Goal: Task Accomplishment & Management: Manage account settings

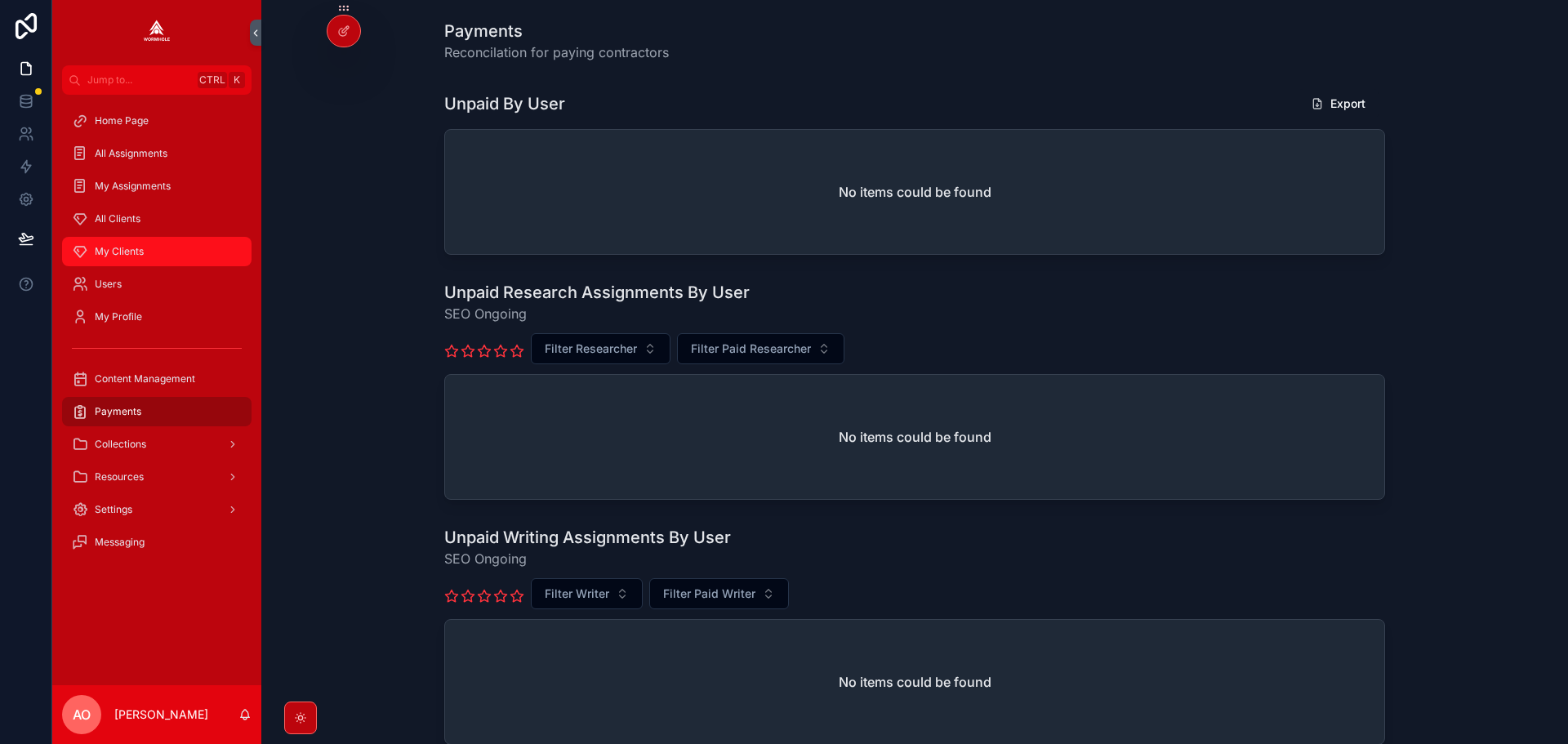
click at [133, 256] on span "My Clients" at bounding box center [120, 251] width 49 height 13
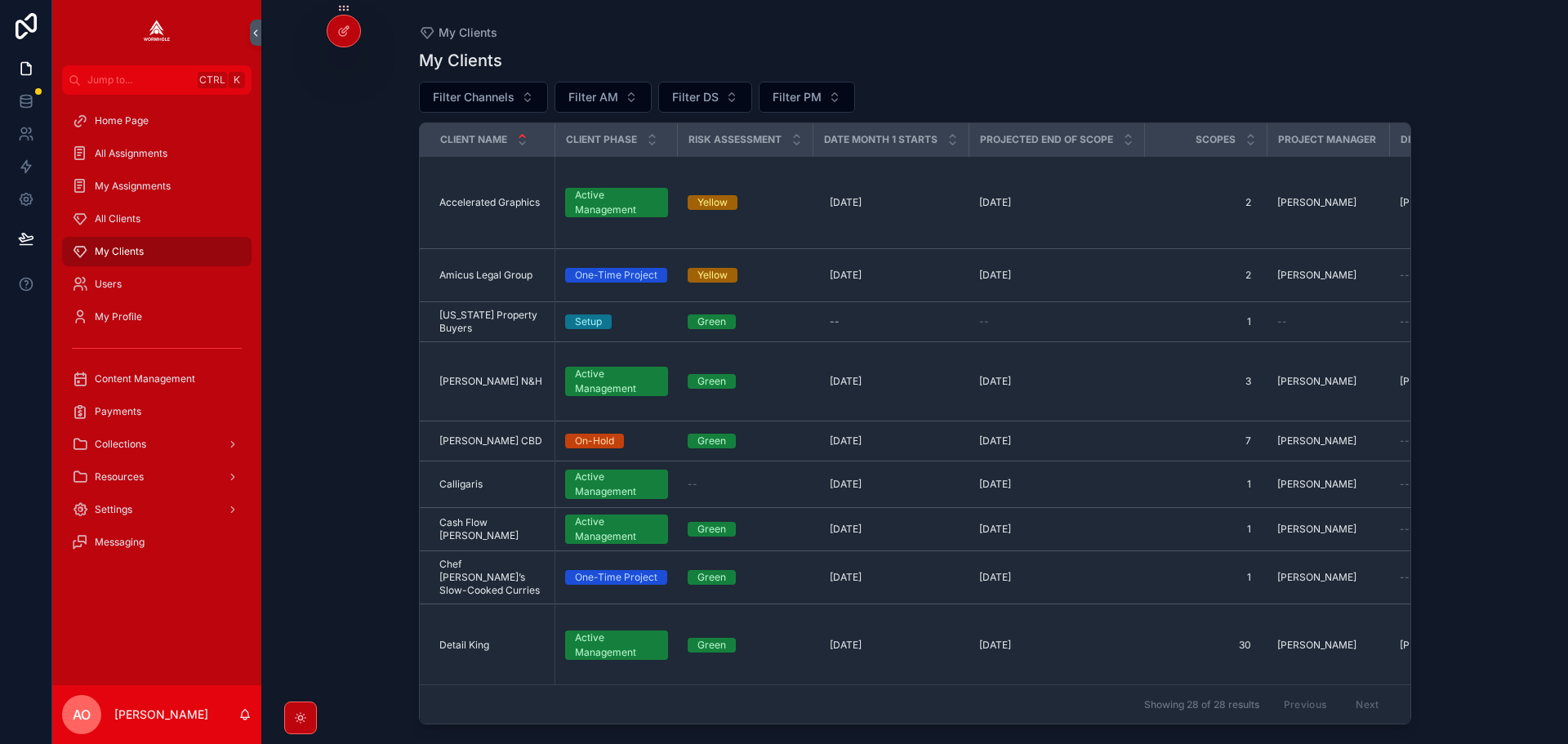
scroll to position [409, 0]
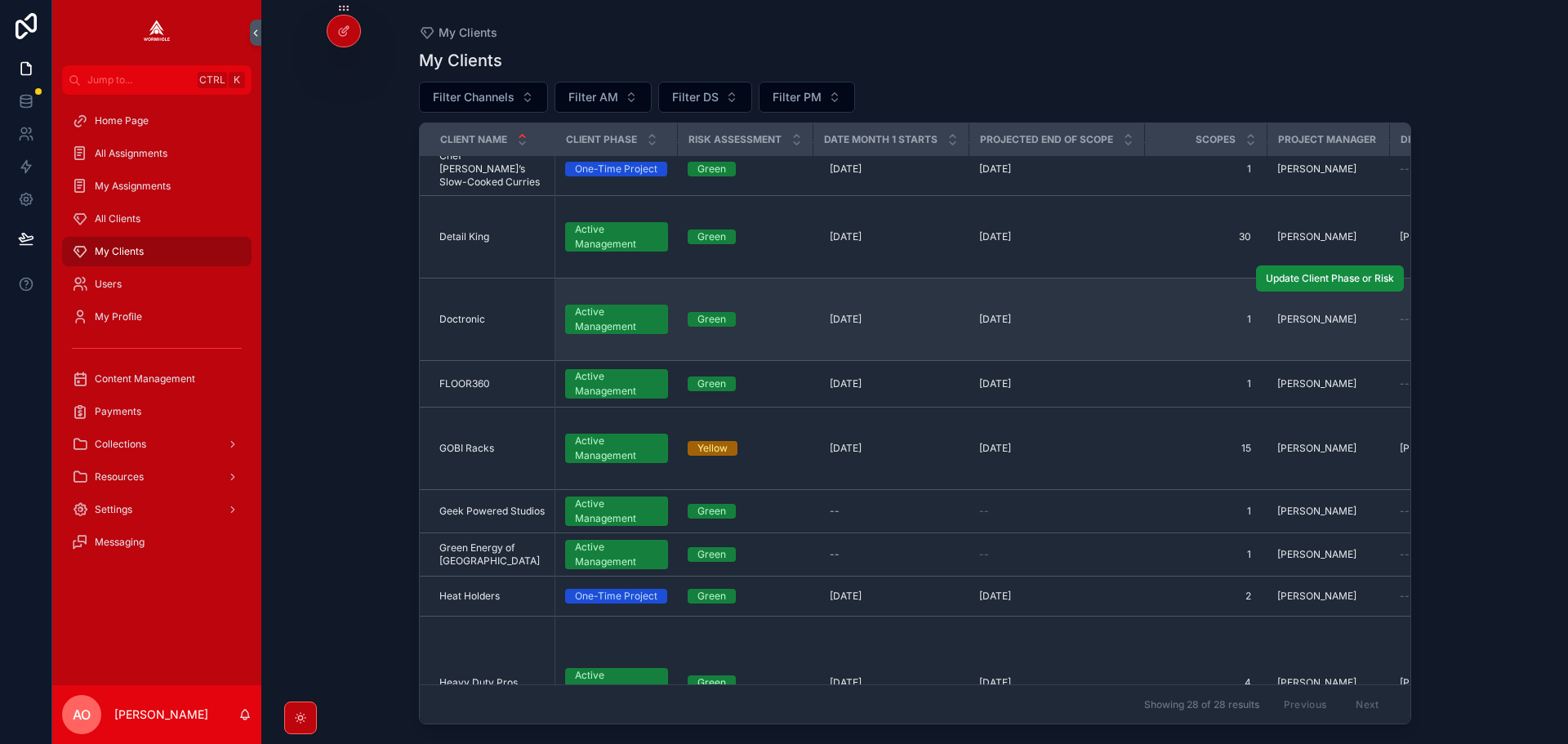
click at [456, 315] on td "Doctronic Doctronic" at bounding box center [488, 319] width 136 height 82
click at [456, 313] on span "Doctronic" at bounding box center [462, 318] width 46 height 13
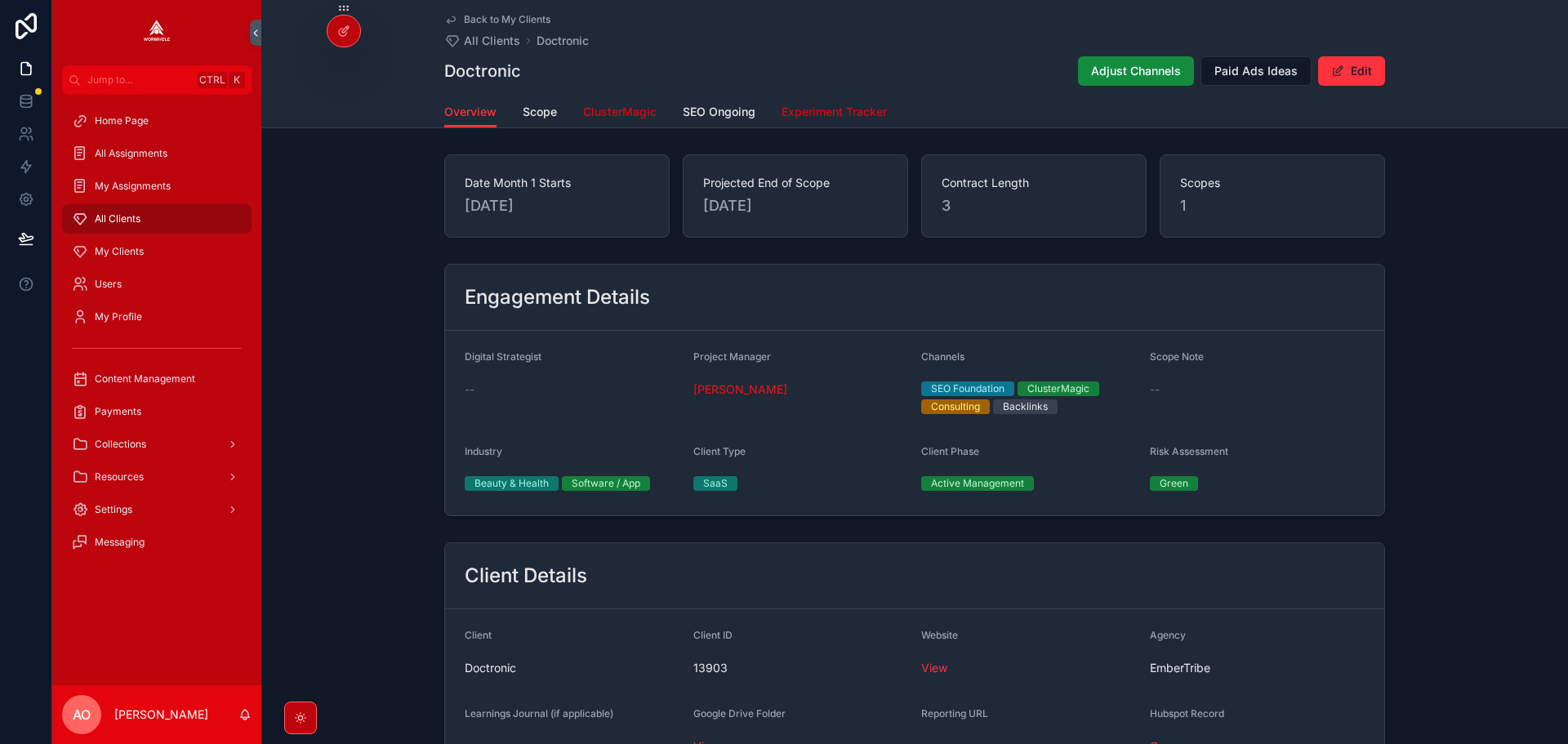
drag, startPoint x: 611, startPoint y: 113, endPoint x: 620, endPoint y: 127, distance: 16.6
click at [611, 113] on span "ClusterMagic" at bounding box center [619, 111] width 74 height 16
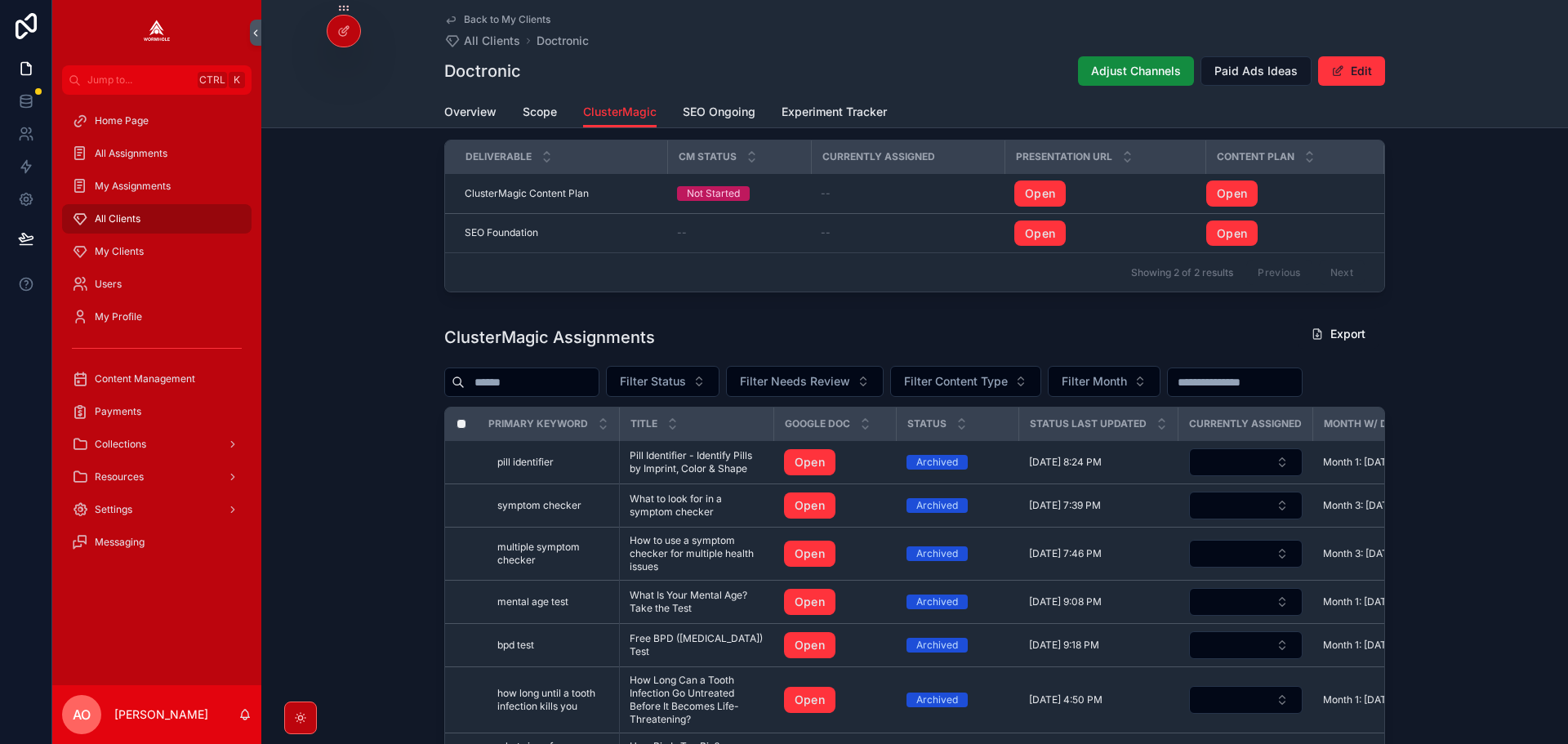
scroll to position [1388, 0]
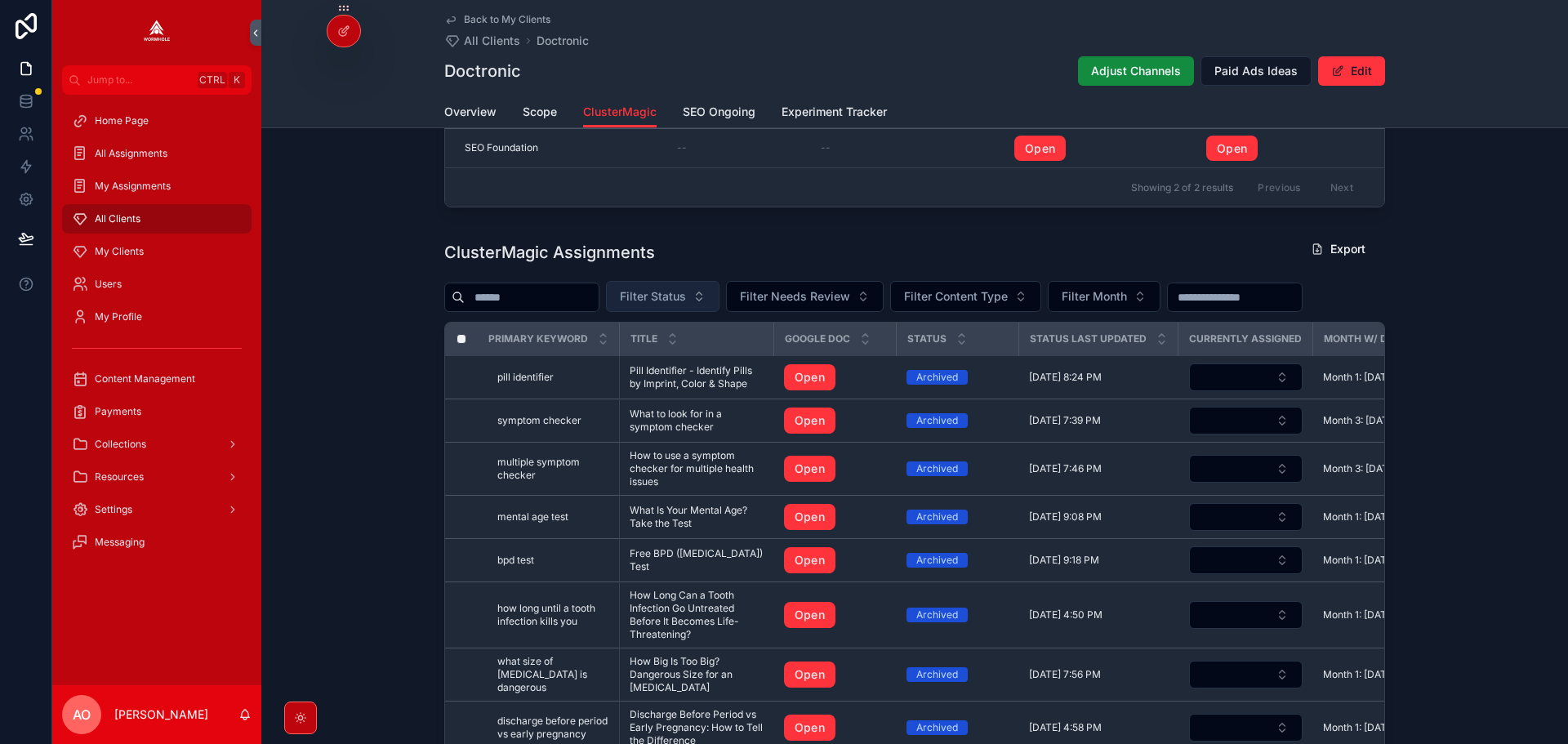
click at [699, 290] on button "Filter Status" at bounding box center [663, 296] width 114 height 31
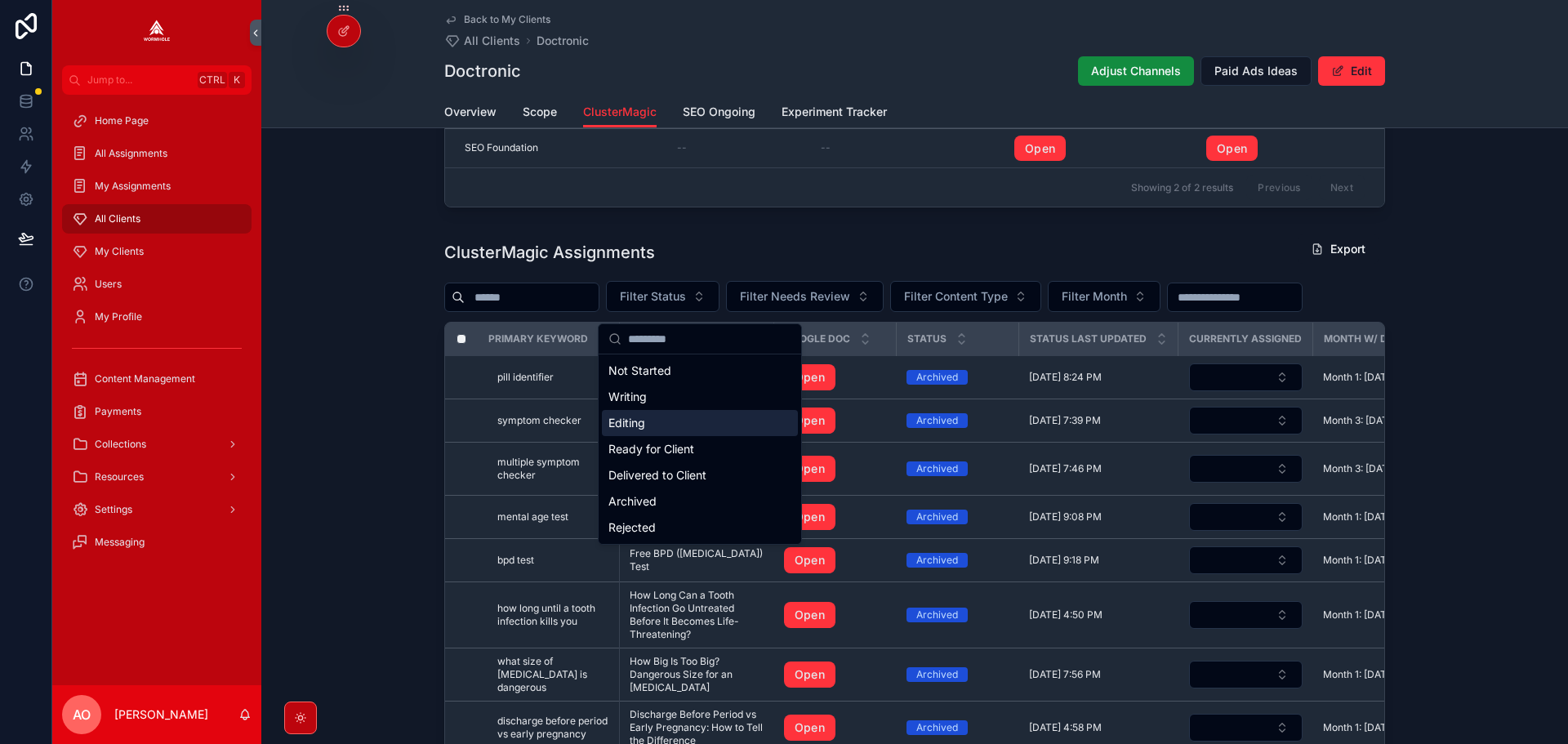
click at [687, 426] on div "Editing" at bounding box center [699, 423] width 196 height 26
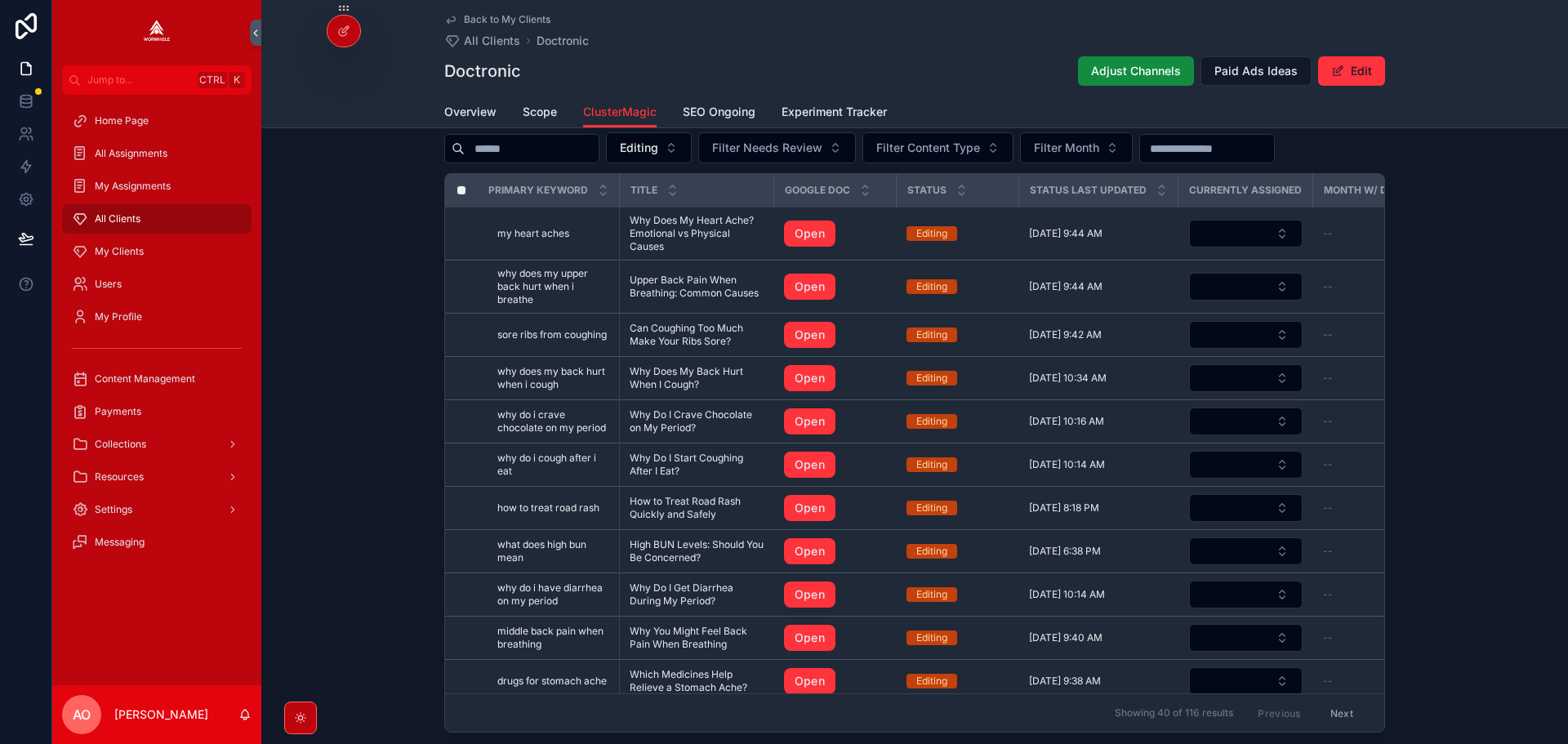
scroll to position [1563, 0]
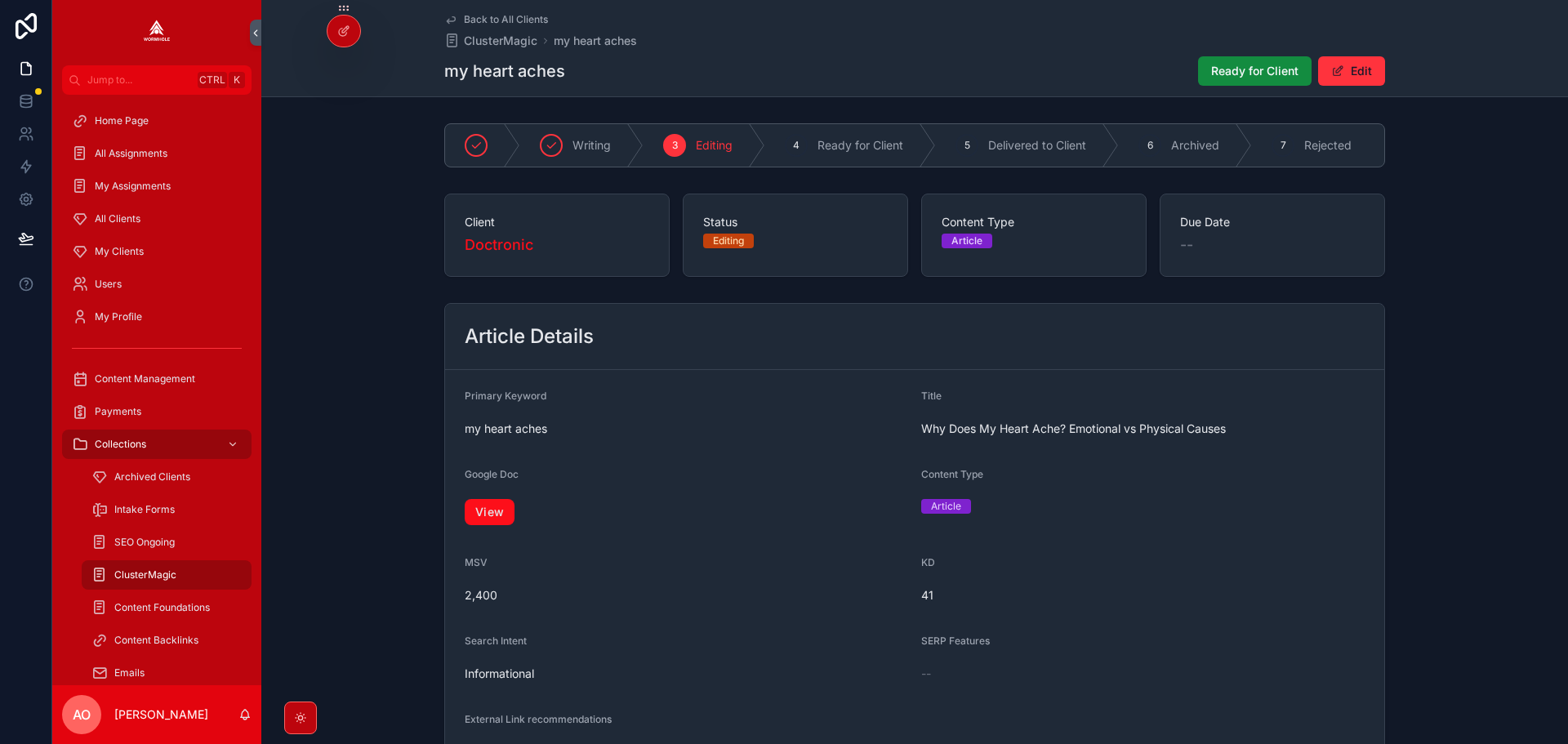
click at [465, 517] on link "View" at bounding box center [489, 511] width 50 height 26
click at [1238, 71] on span "Ready for Client" at bounding box center [1255, 70] width 87 height 16
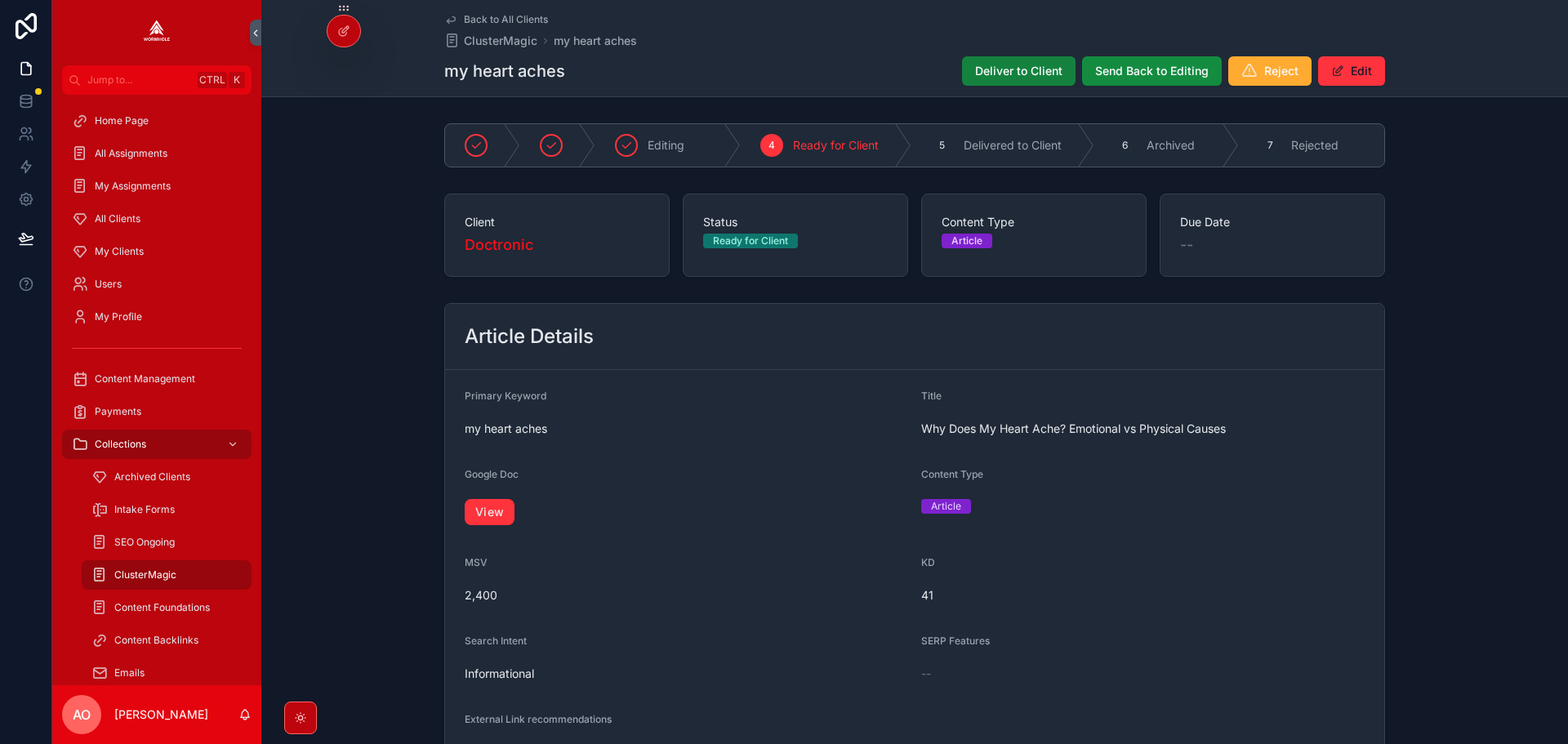
click at [1020, 72] on span "Deliver to Client" at bounding box center [1018, 70] width 87 height 16
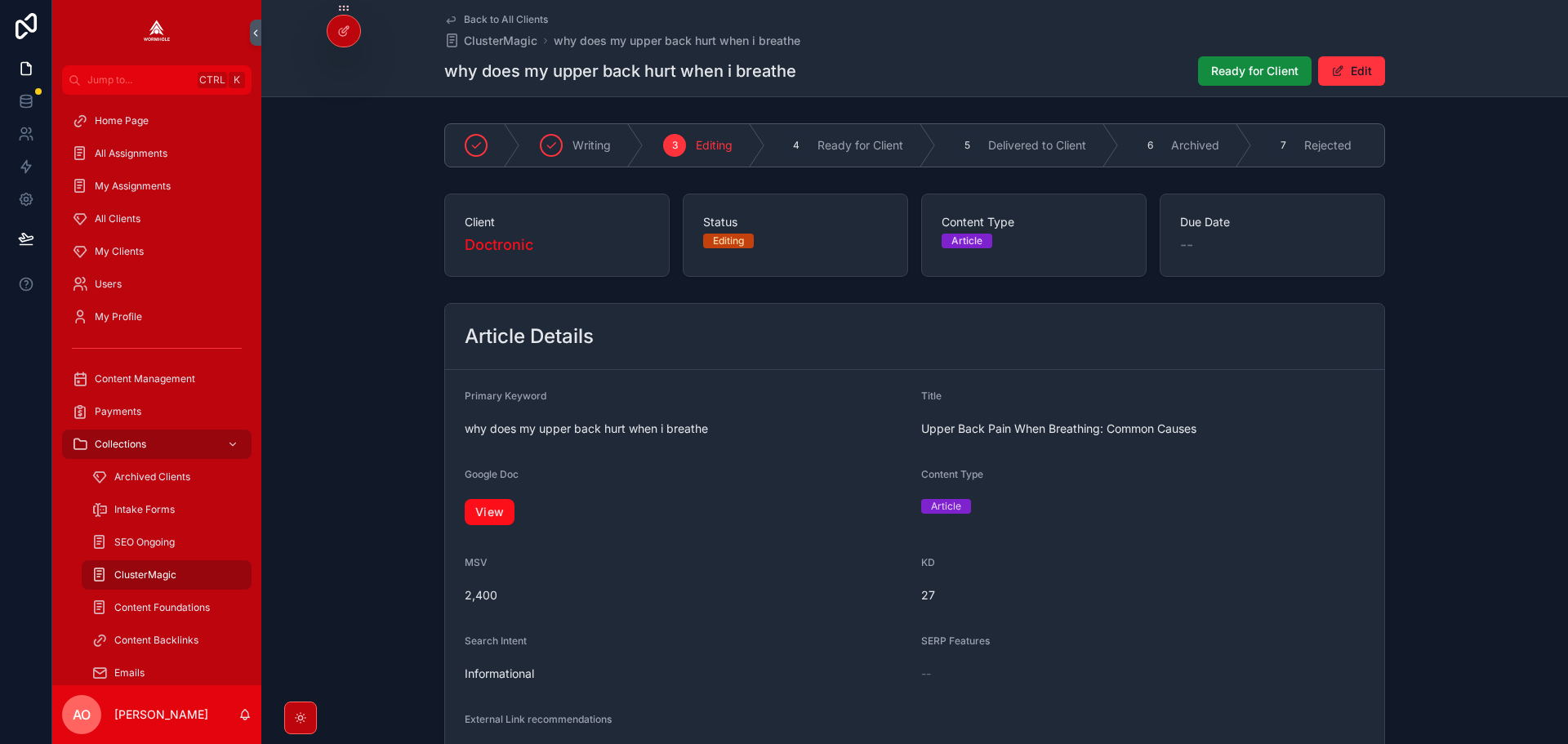
click at [494, 519] on link "View" at bounding box center [489, 511] width 50 height 26
click at [1214, 69] on span "Ready for Client" at bounding box center [1255, 70] width 87 height 16
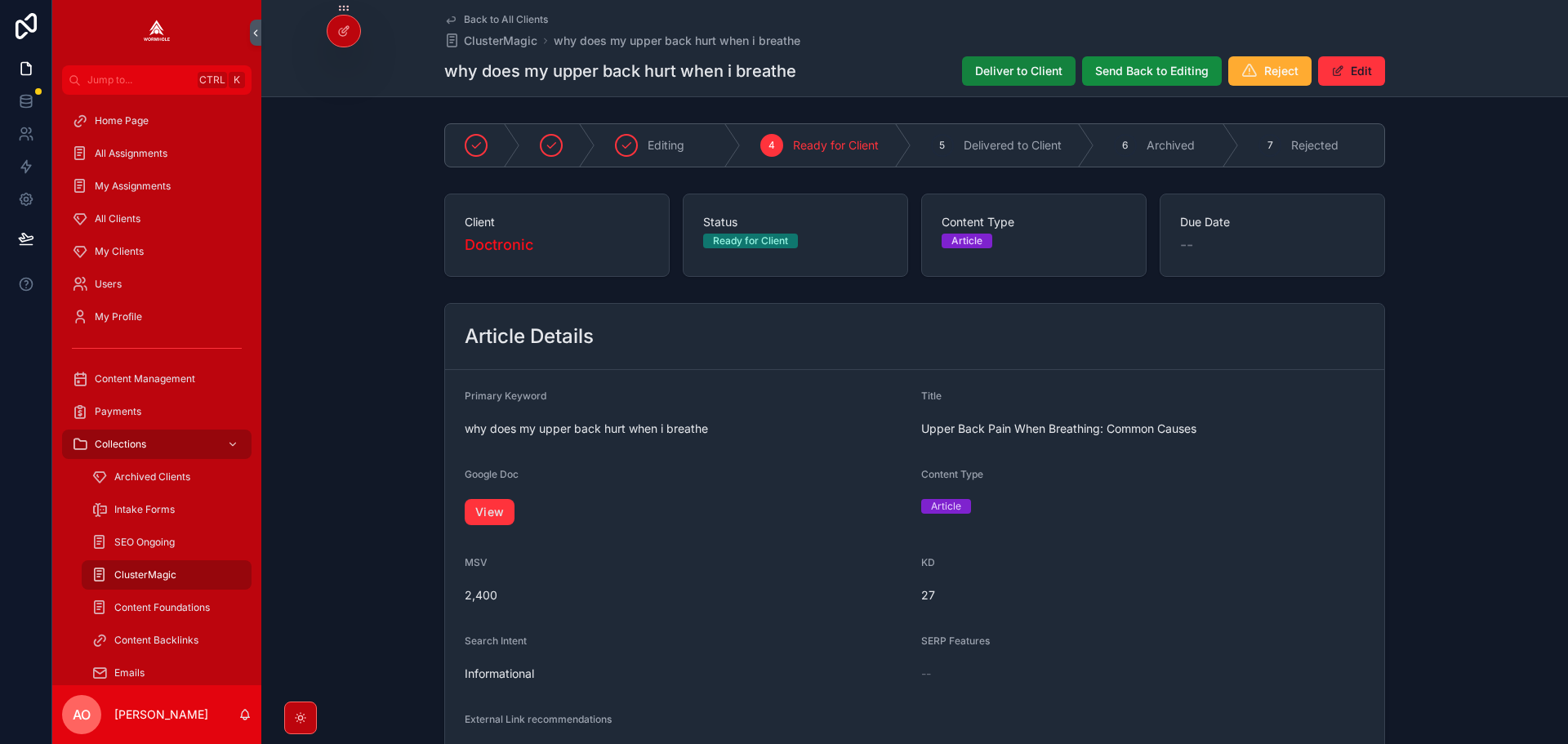
click at [998, 68] on span "Deliver to Client" at bounding box center [1018, 70] width 87 height 16
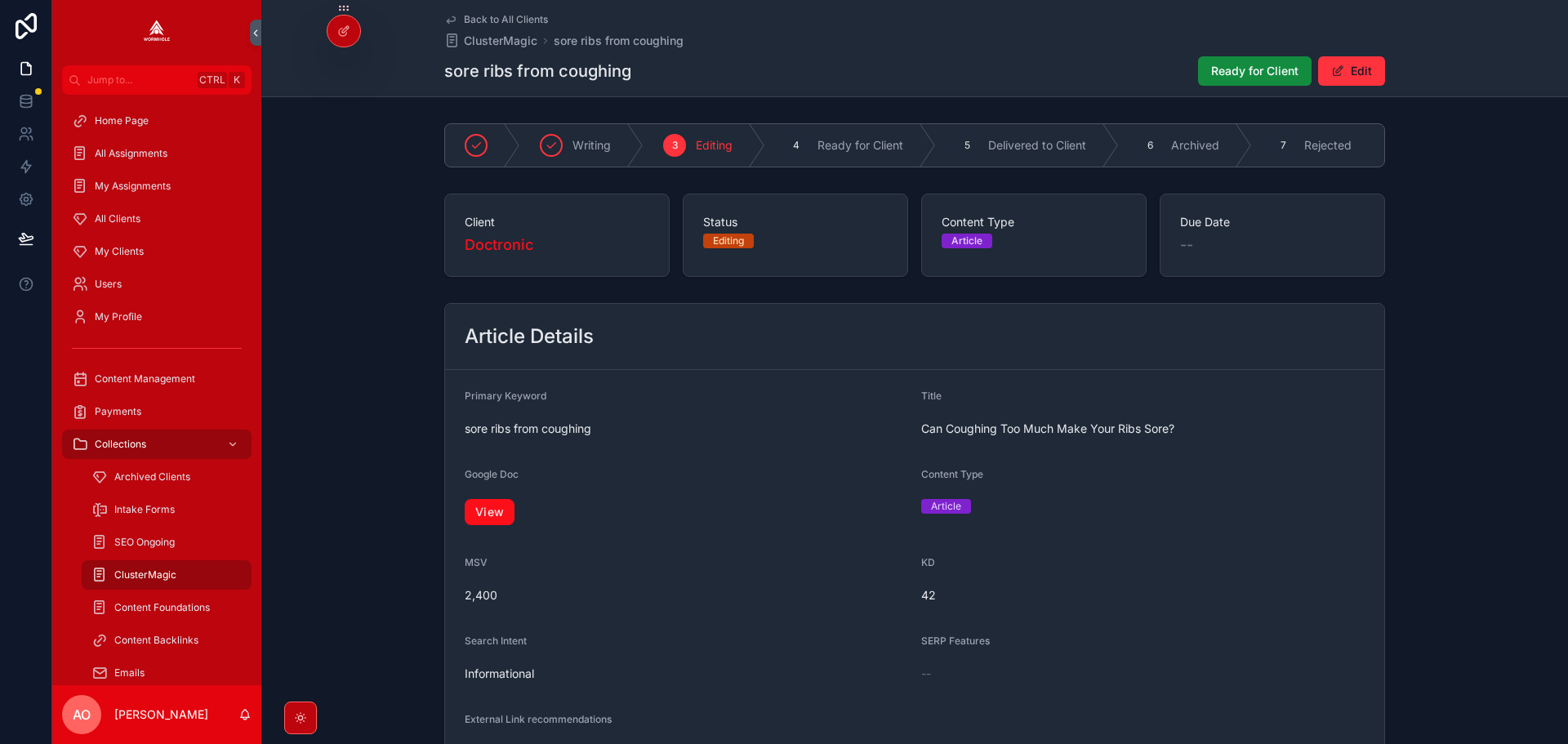
click at [494, 520] on link "View" at bounding box center [489, 511] width 50 height 26
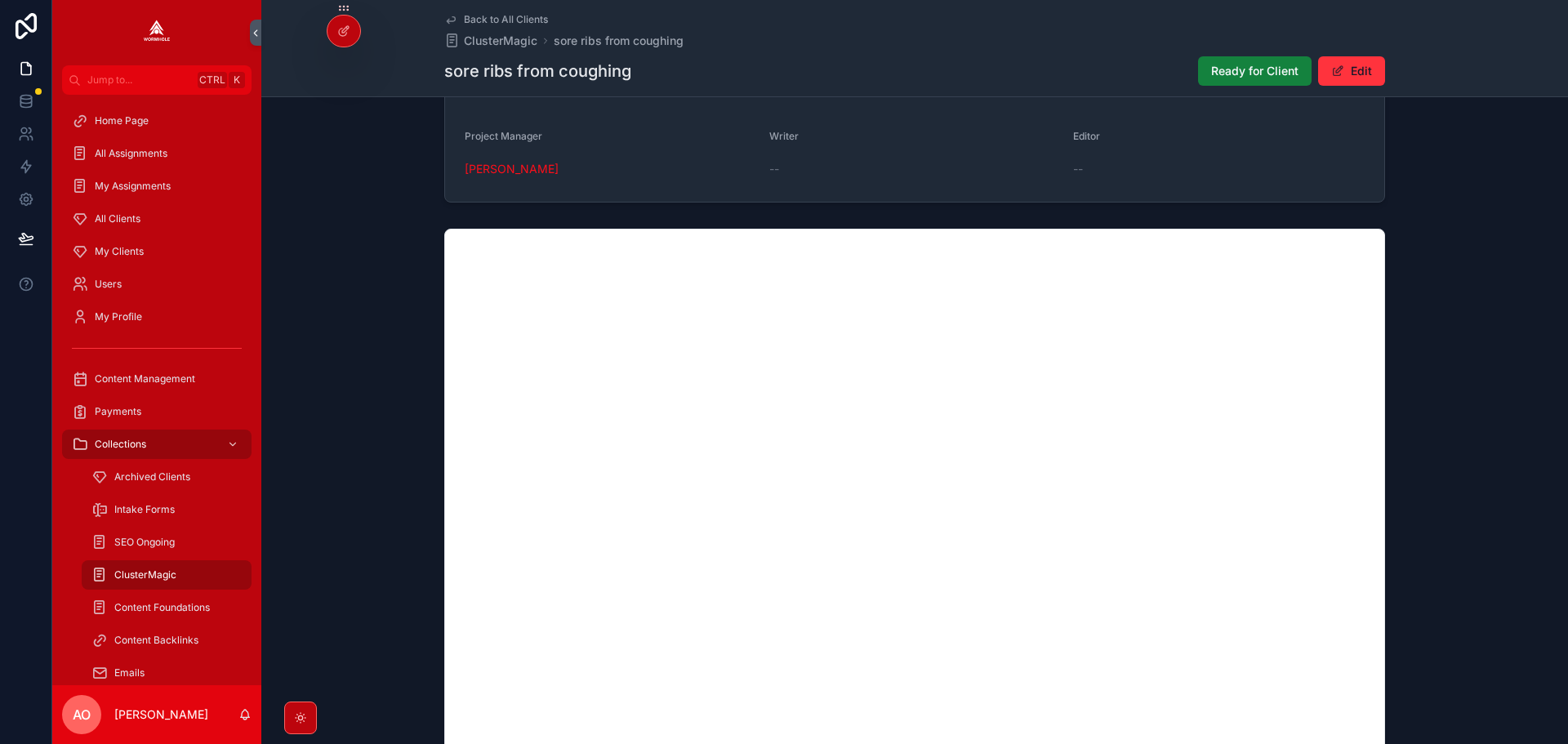
click at [1247, 61] on button "Ready for Client" at bounding box center [1255, 70] width 114 height 30
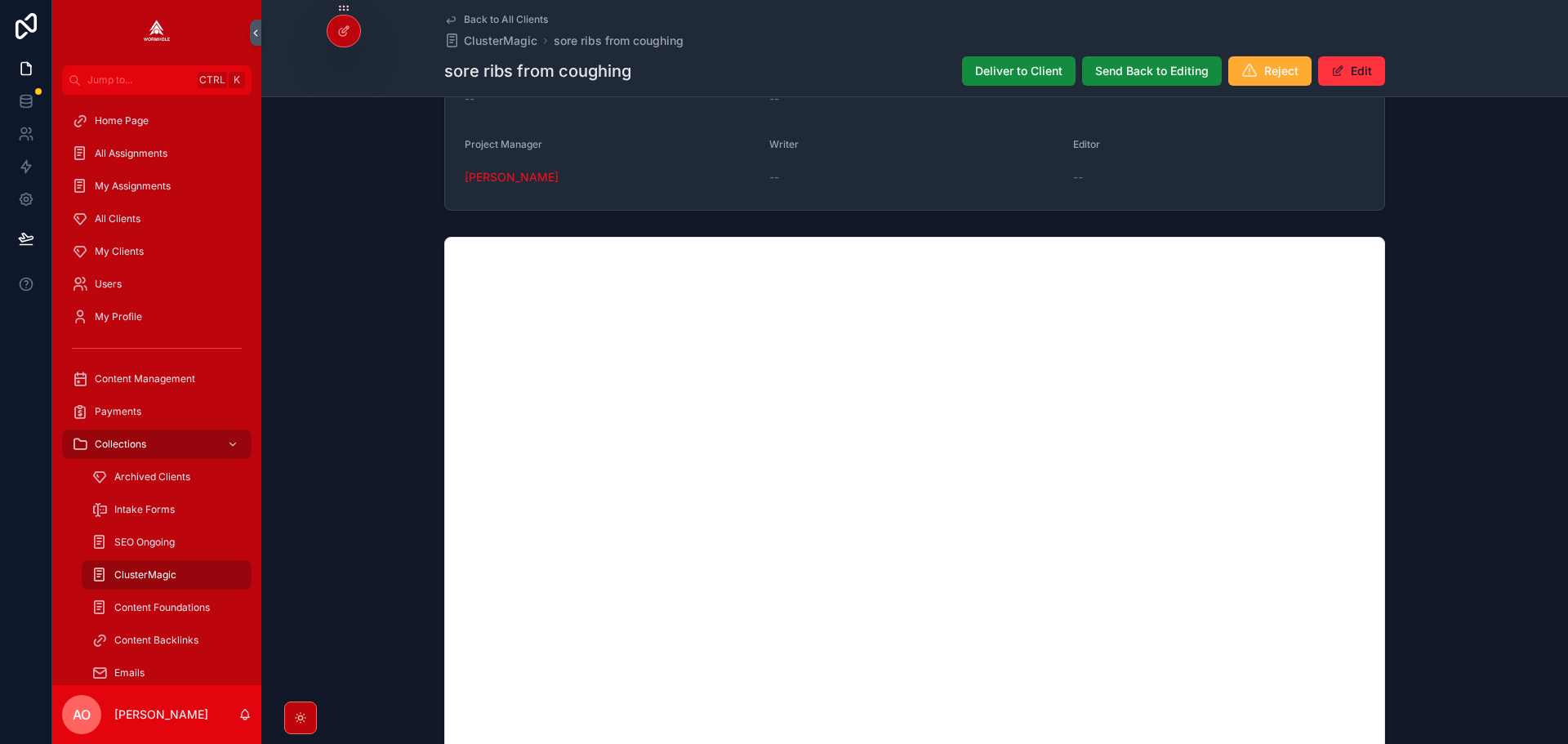
scroll to position [0, 0]
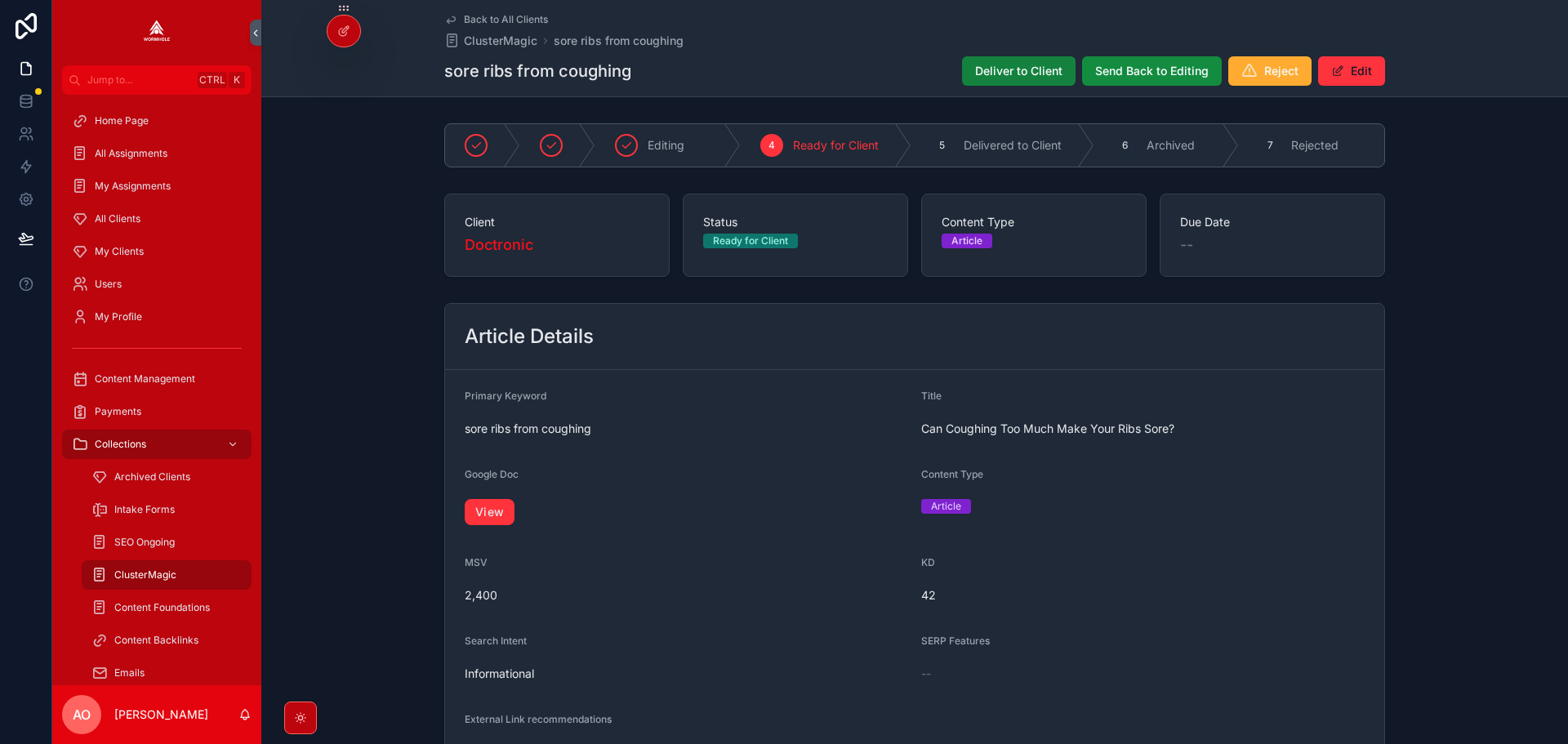
click at [1041, 62] on button "Deliver to Client" at bounding box center [1018, 70] width 114 height 30
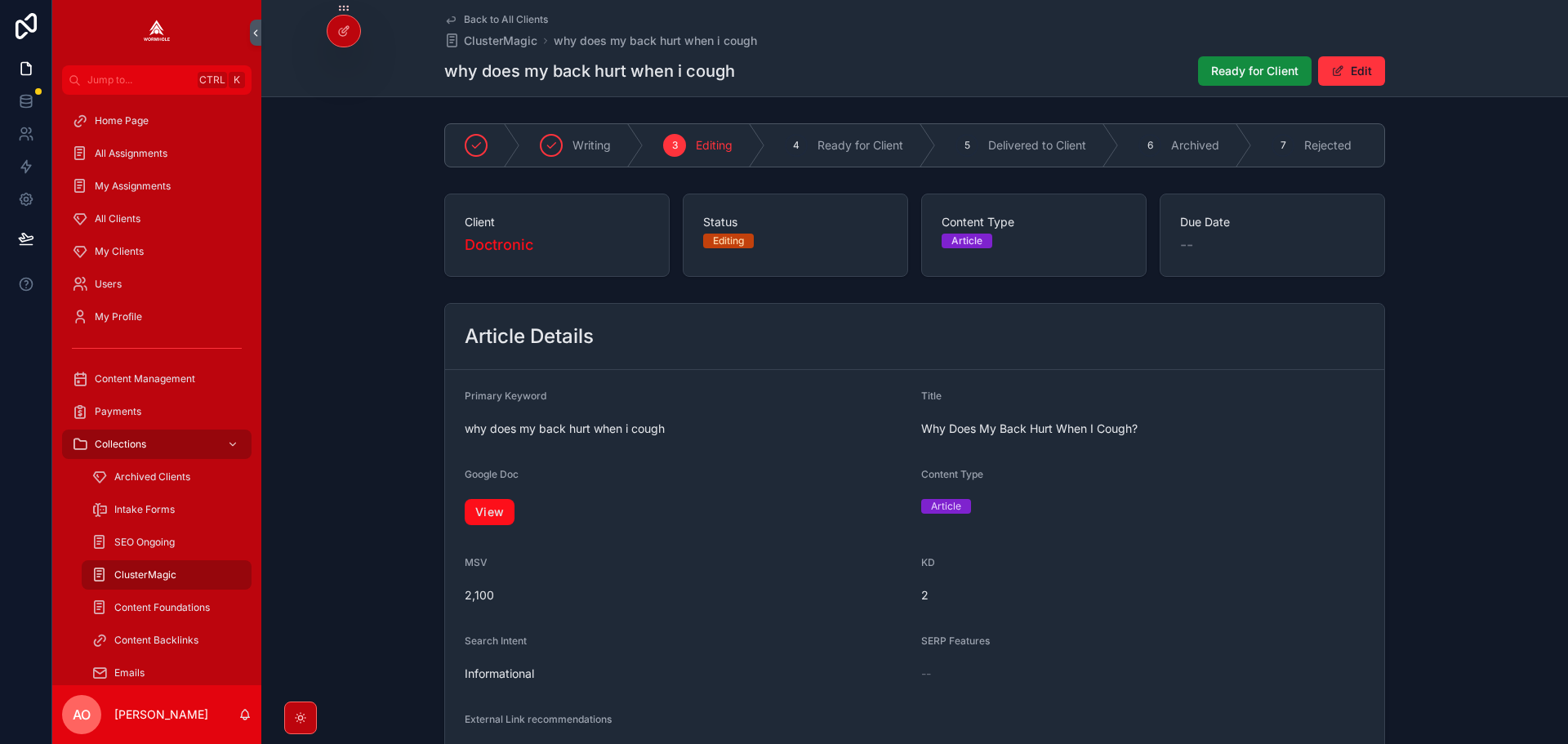
click at [495, 521] on link "View" at bounding box center [489, 511] width 50 height 26
click at [1237, 75] on span "Ready for Client" at bounding box center [1255, 70] width 87 height 16
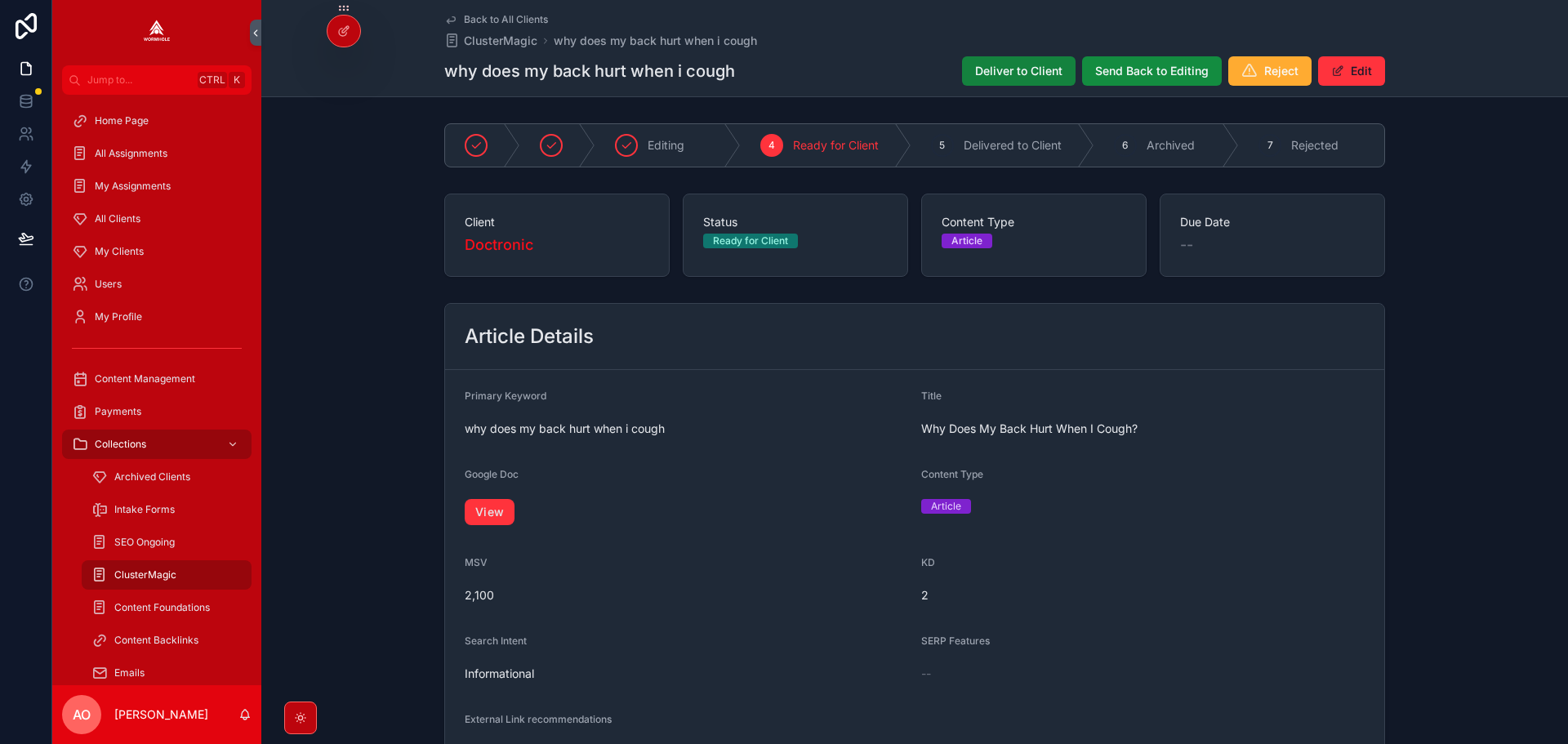
click at [988, 73] on span "Deliver to Client" at bounding box center [1018, 70] width 87 height 16
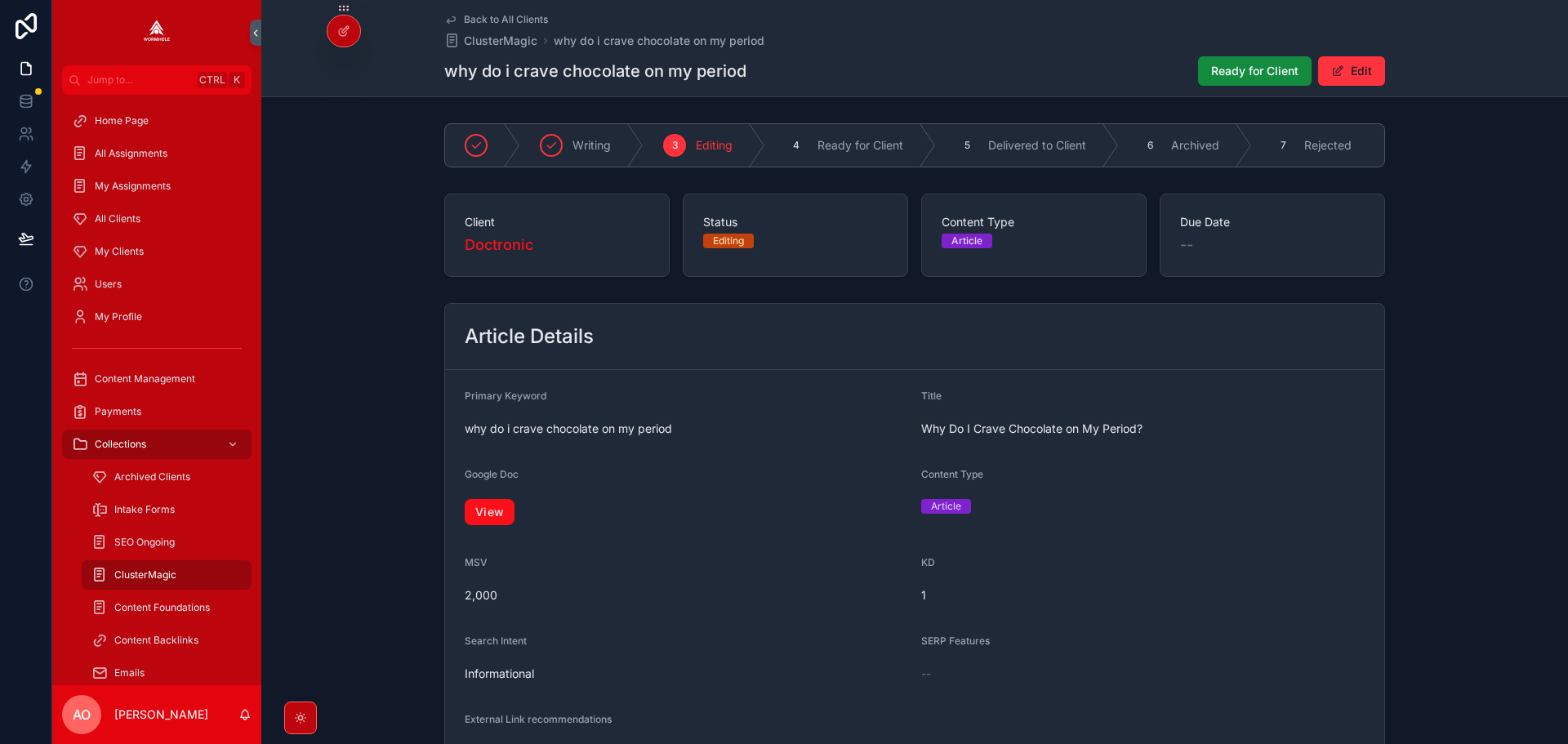
click at [465, 515] on link "View" at bounding box center [489, 511] width 50 height 26
click at [1264, 70] on span "Ready for Client" at bounding box center [1255, 70] width 87 height 16
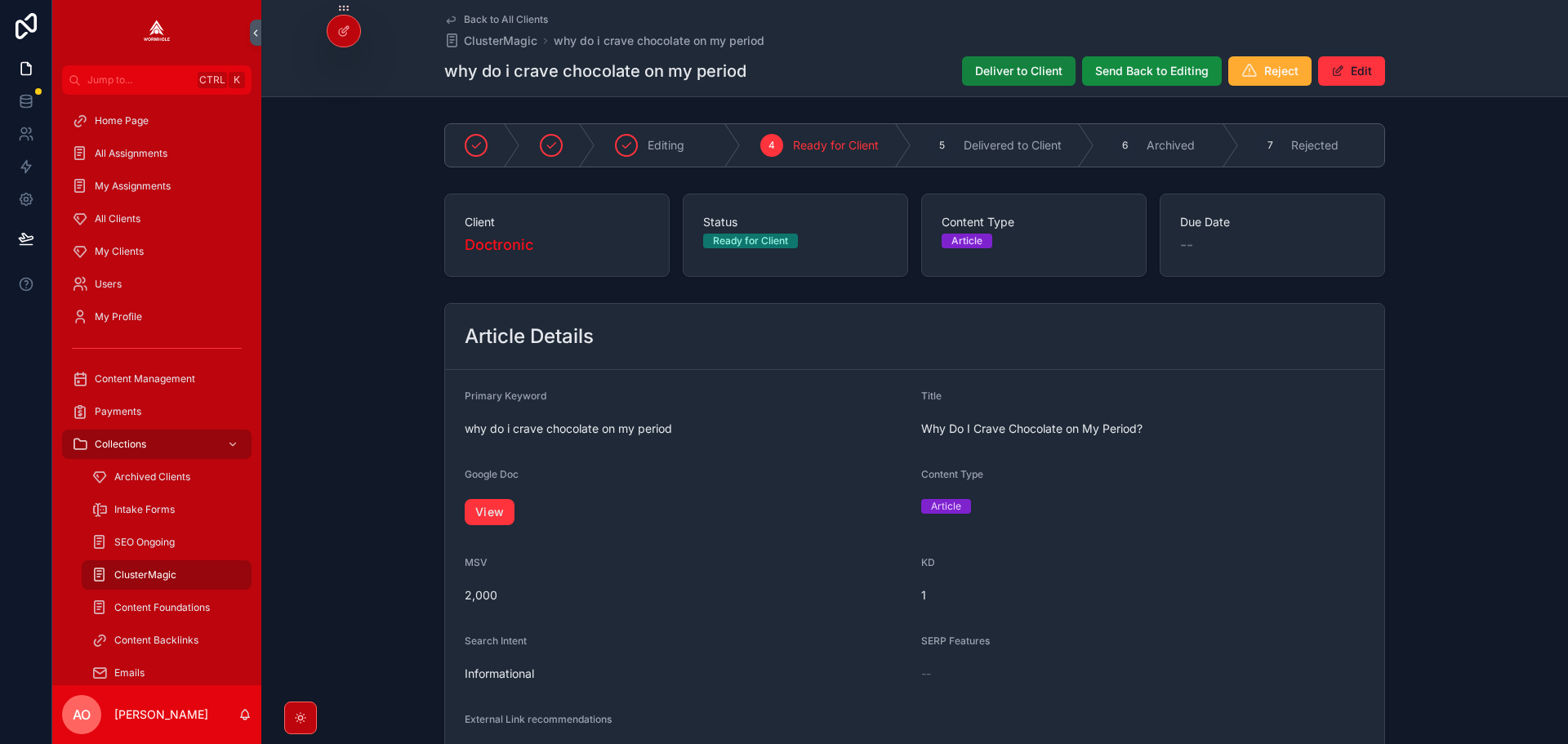
click at [1025, 70] on span "Deliver to Client" at bounding box center [1018, 70] width 87 height 16
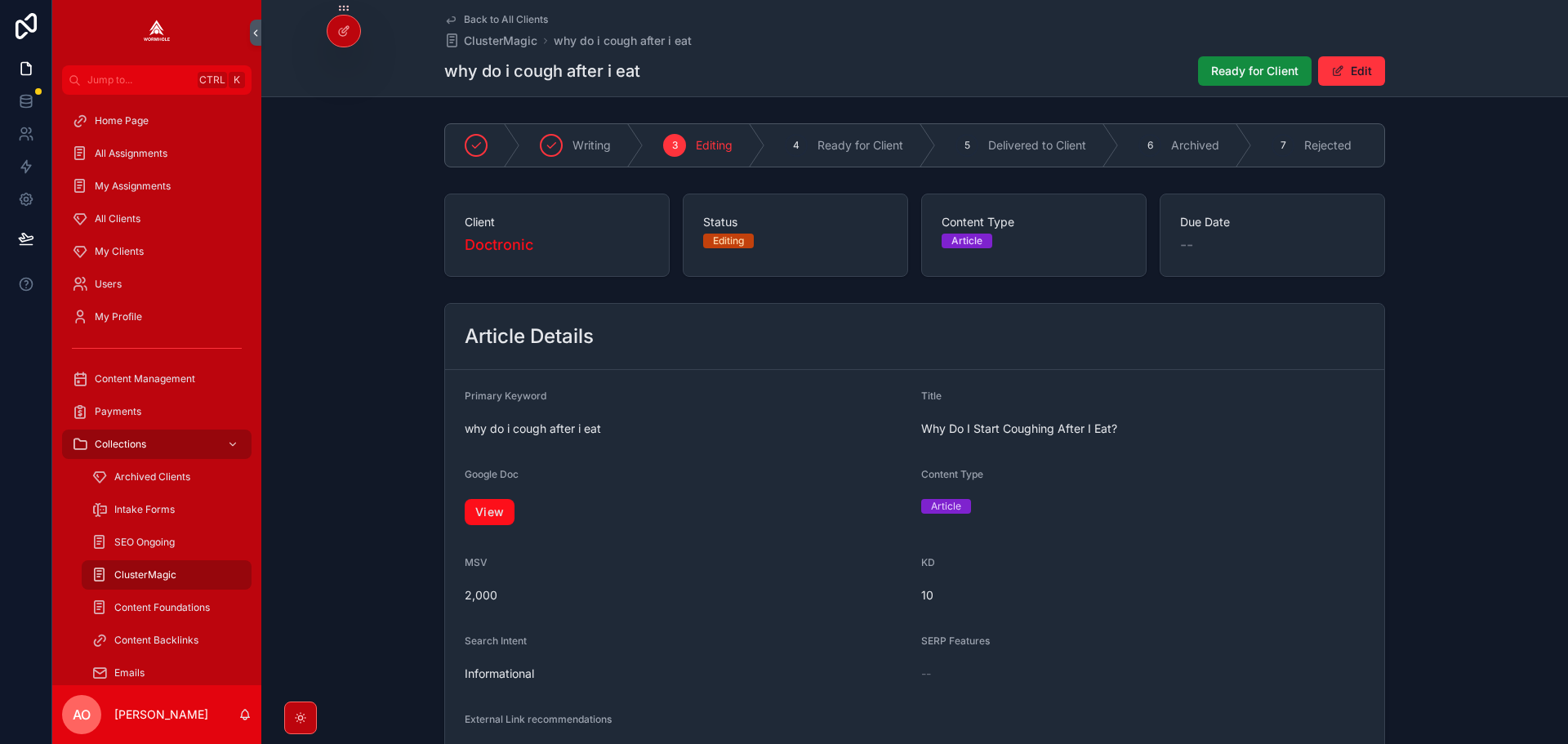
click at [484, 517] on link "View" at bounding box center [489, 511] width 50 height 26
click at [1224, 66] on span "Ready for Client" at bounding box center [1255, 70] width 87 height 16
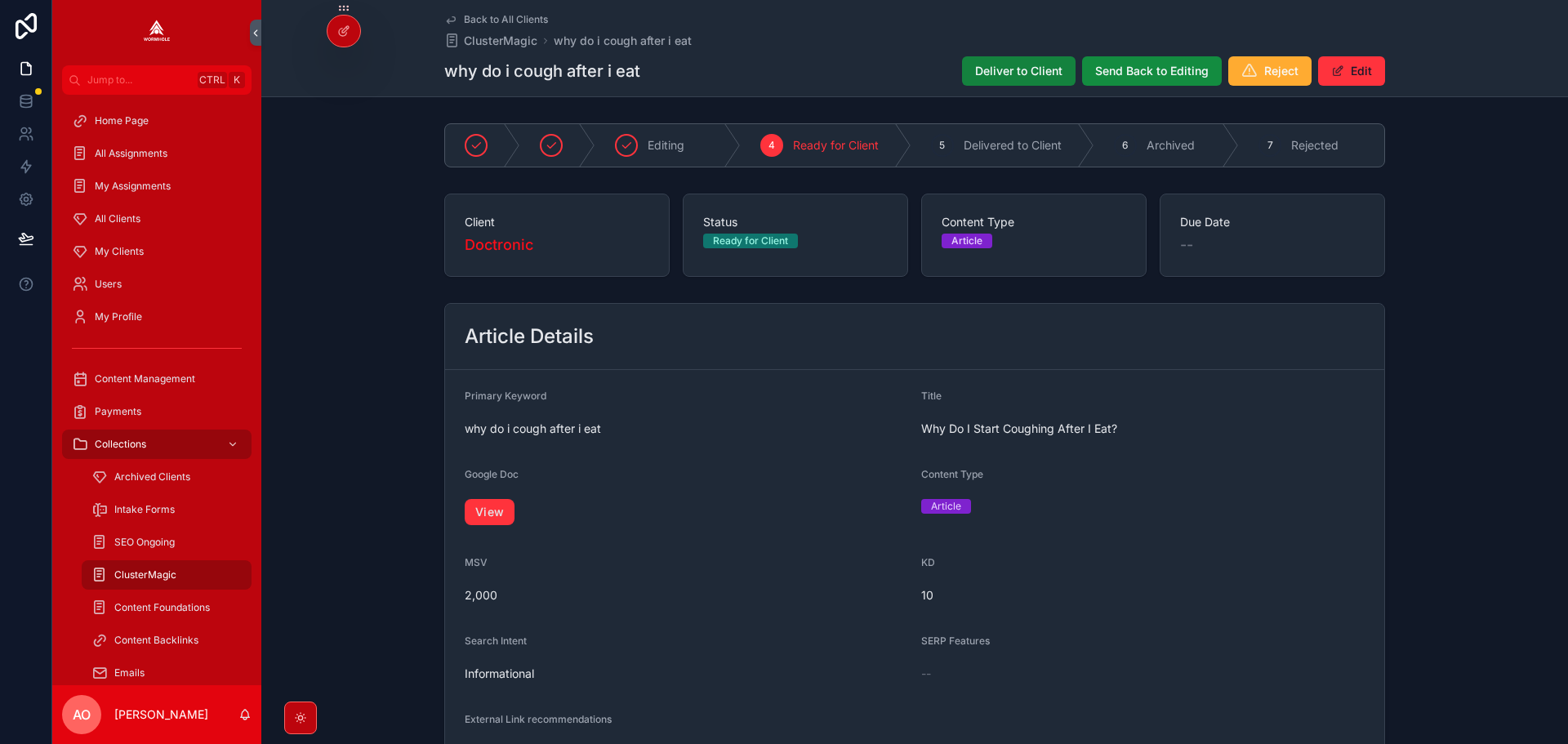
click at [1018, 62] on button "Deliver to Client" at bounding box center [1018, 70] width 114 height 30
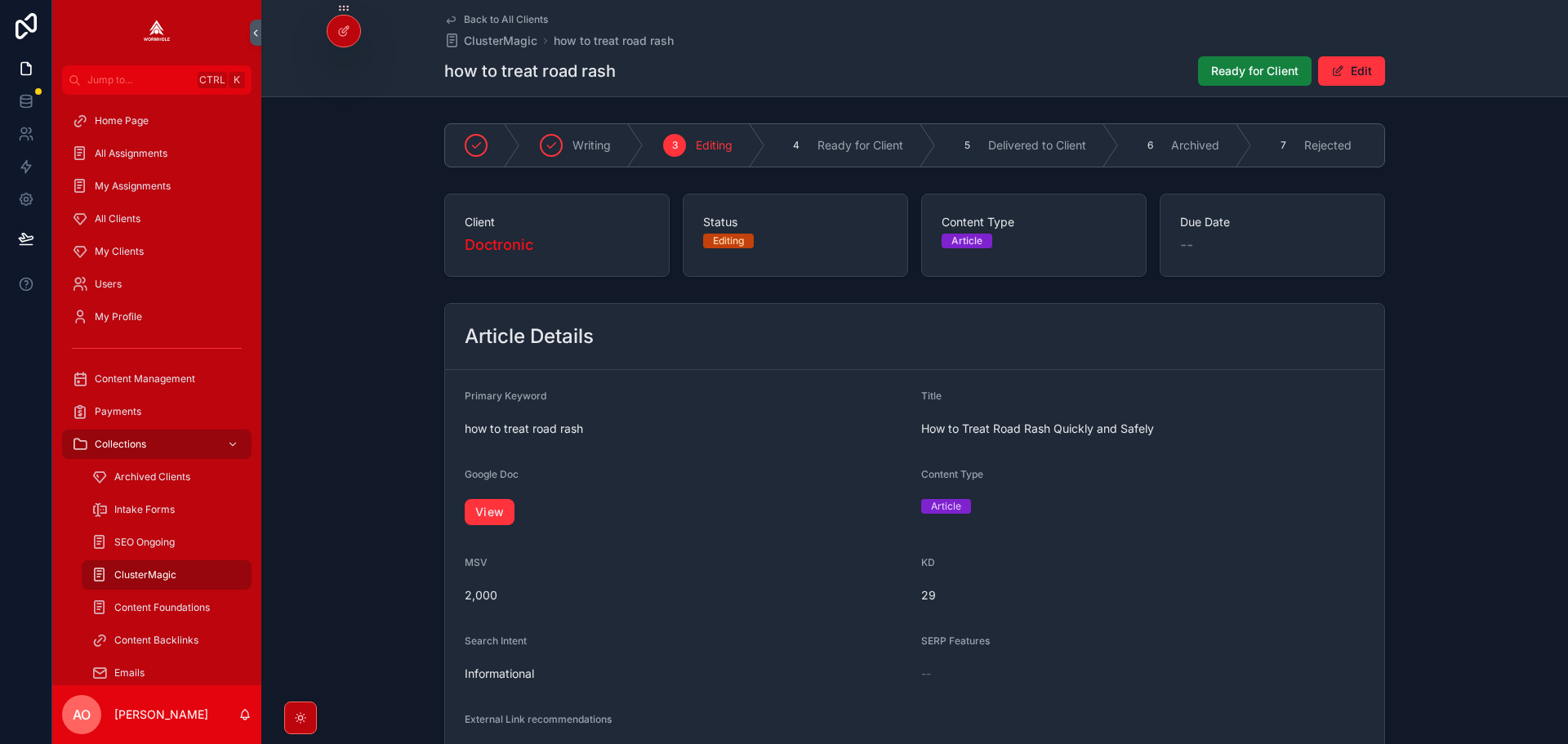
click at [1230, 65] on span "Ready for Client" at bounding box center [1255, 70] width 87 height 16
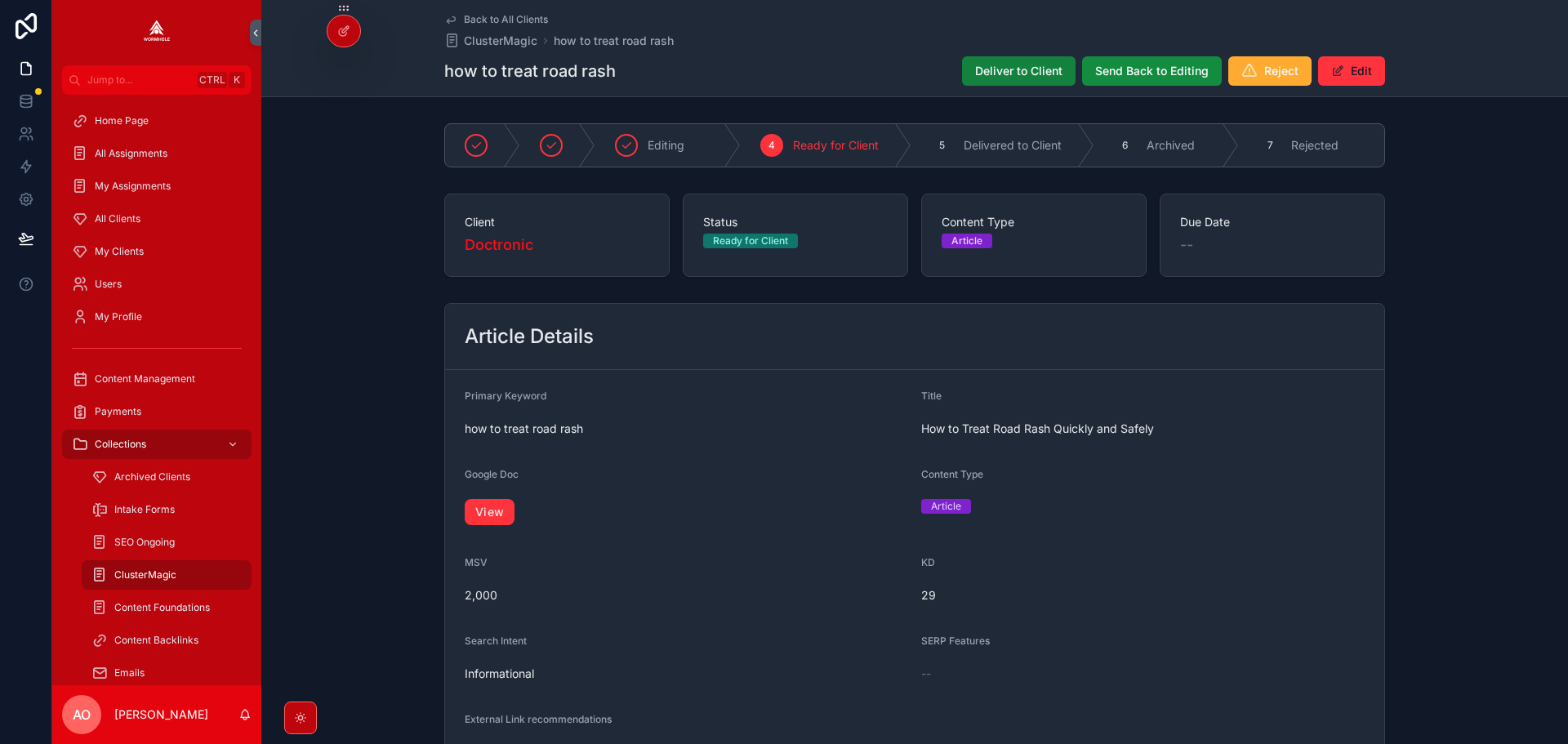
click at [1002, 84] on button "Deliver to Client" at bounding box center [1018, 70] width 114 height 30
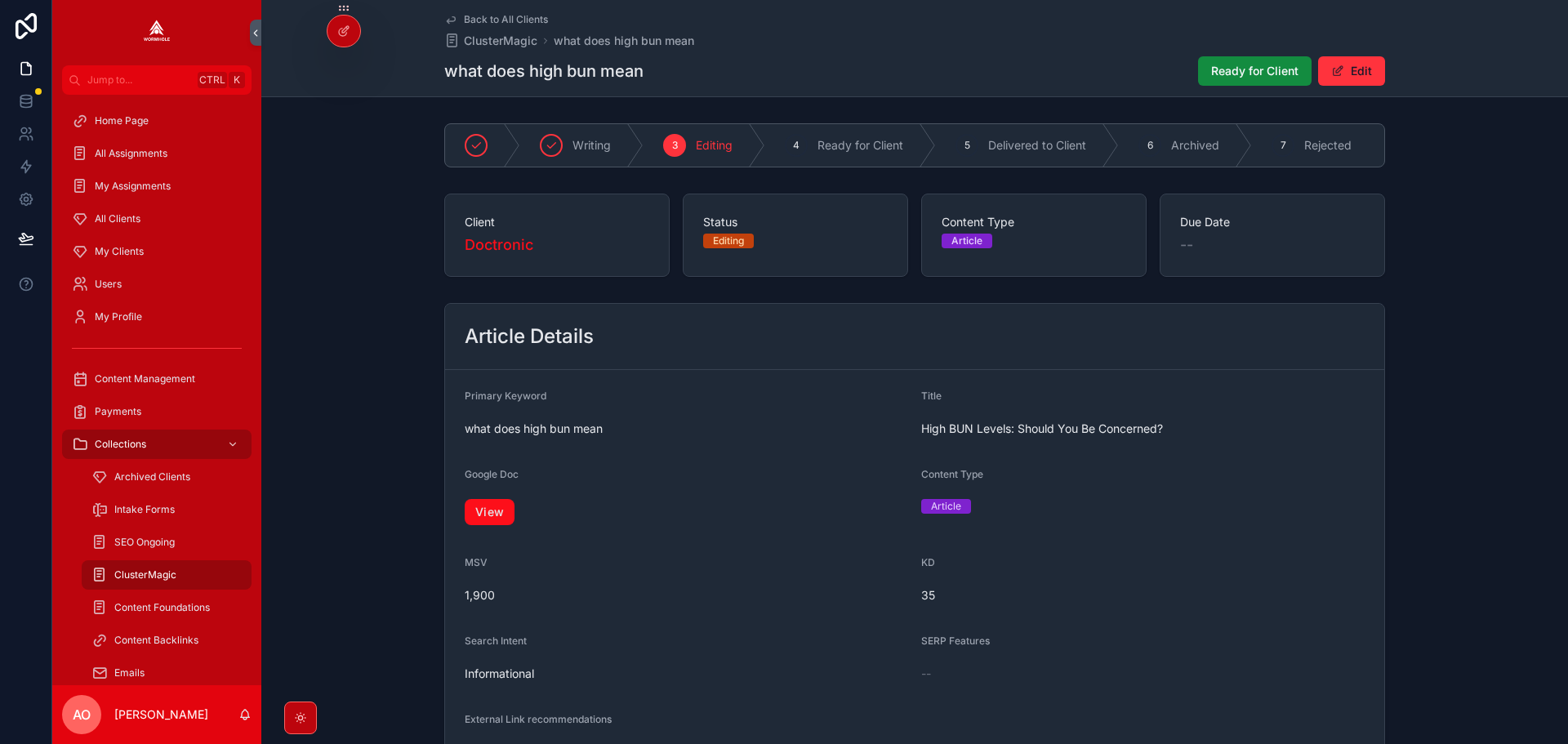
click at [485, 521] on link "View" at bounding box center [489, 511] width 50 height 26
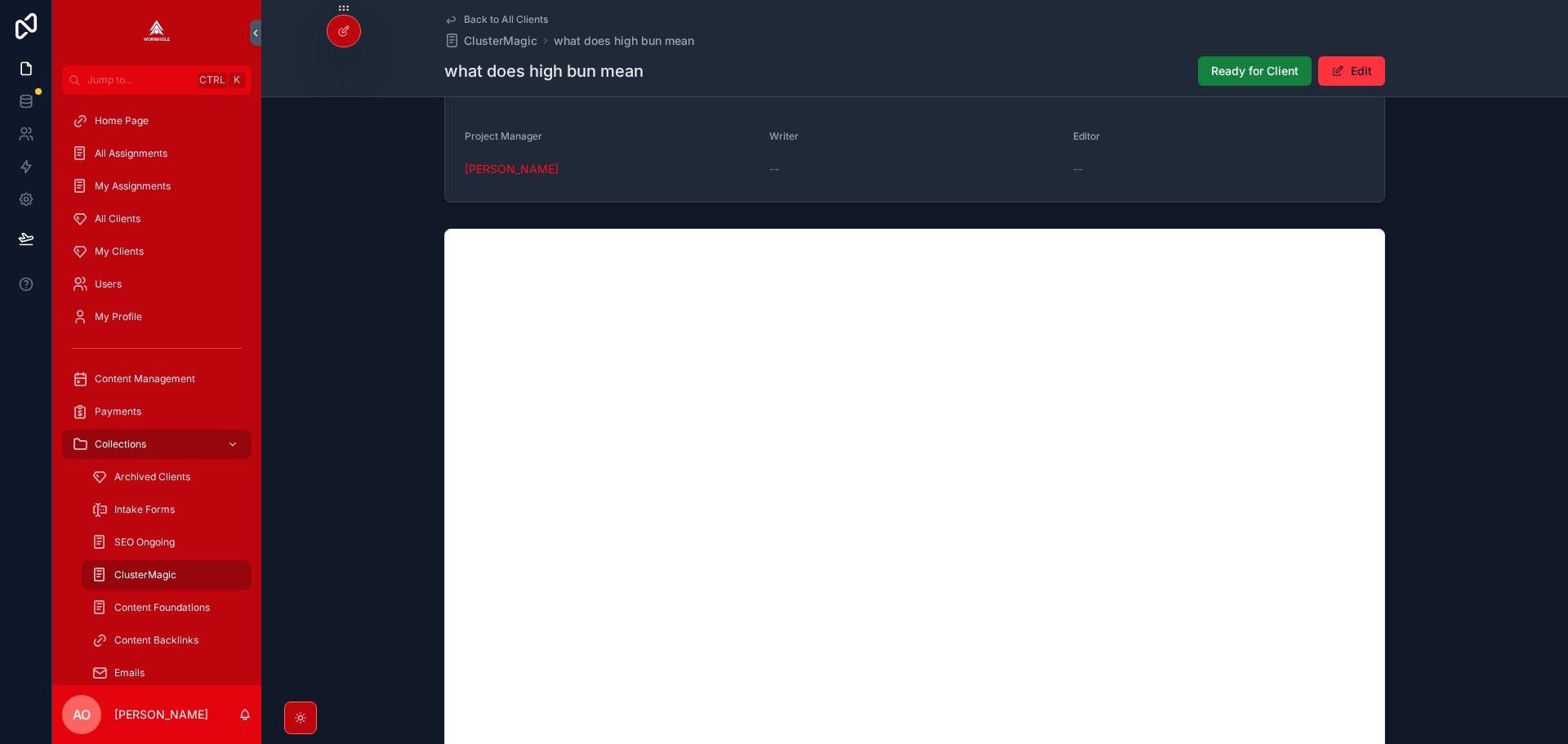
click at [1224, 70] on span "Ready for Client" at bounding box center [1255, 70] width 87 height 16
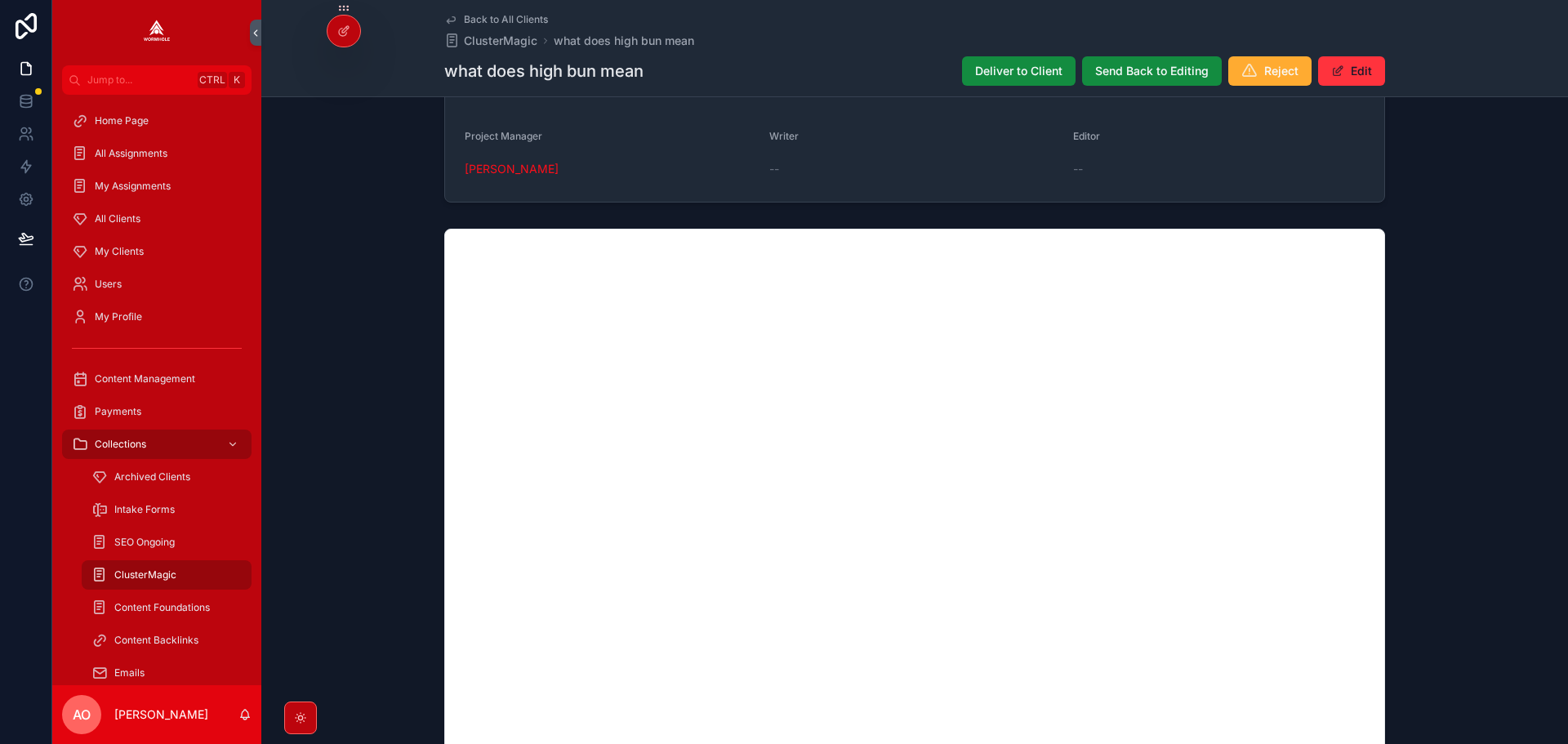
scroll to position [1023, 0]
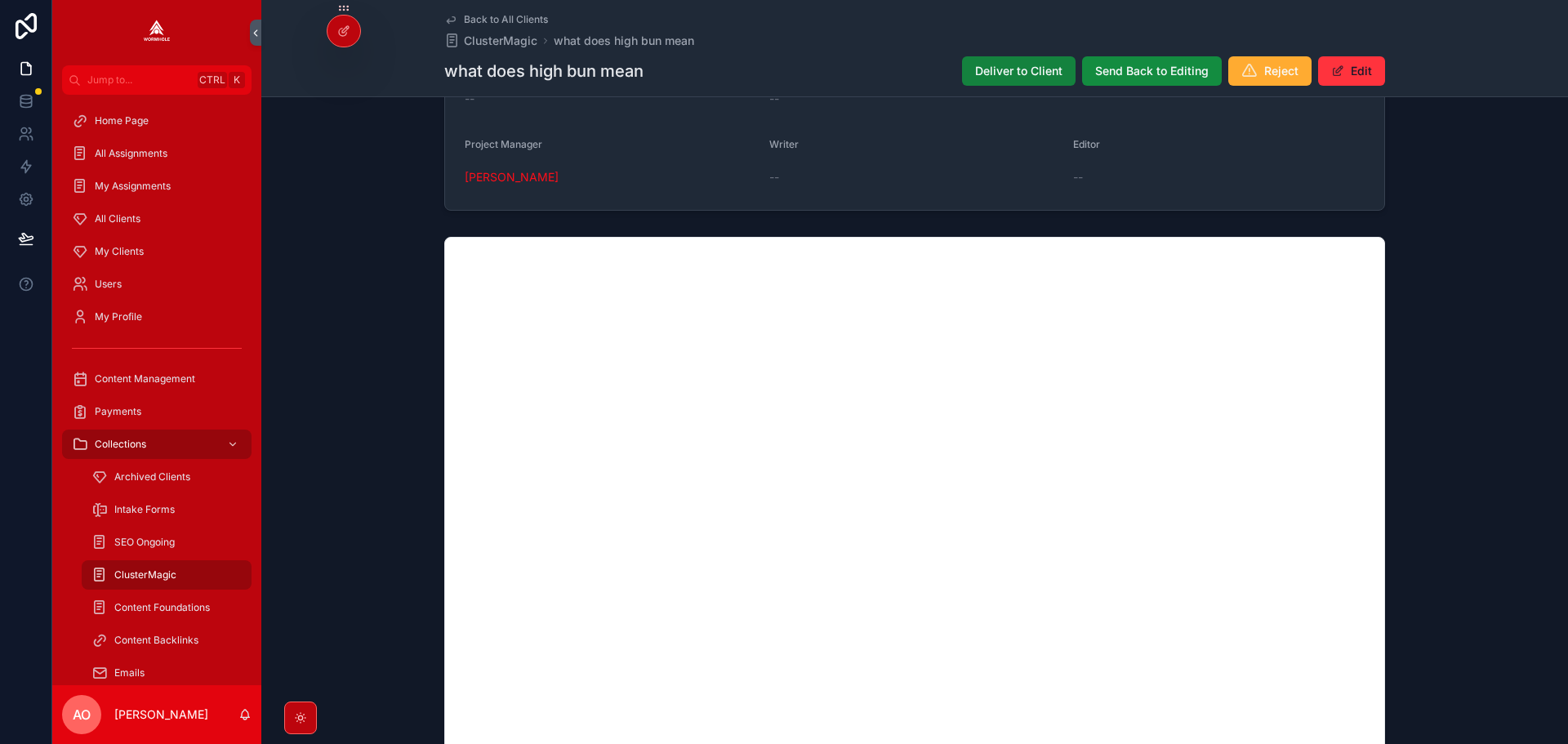
click at [1031, 58] on button "Deliver to Client" at bounding box center [1018, 70] width 114 height 30
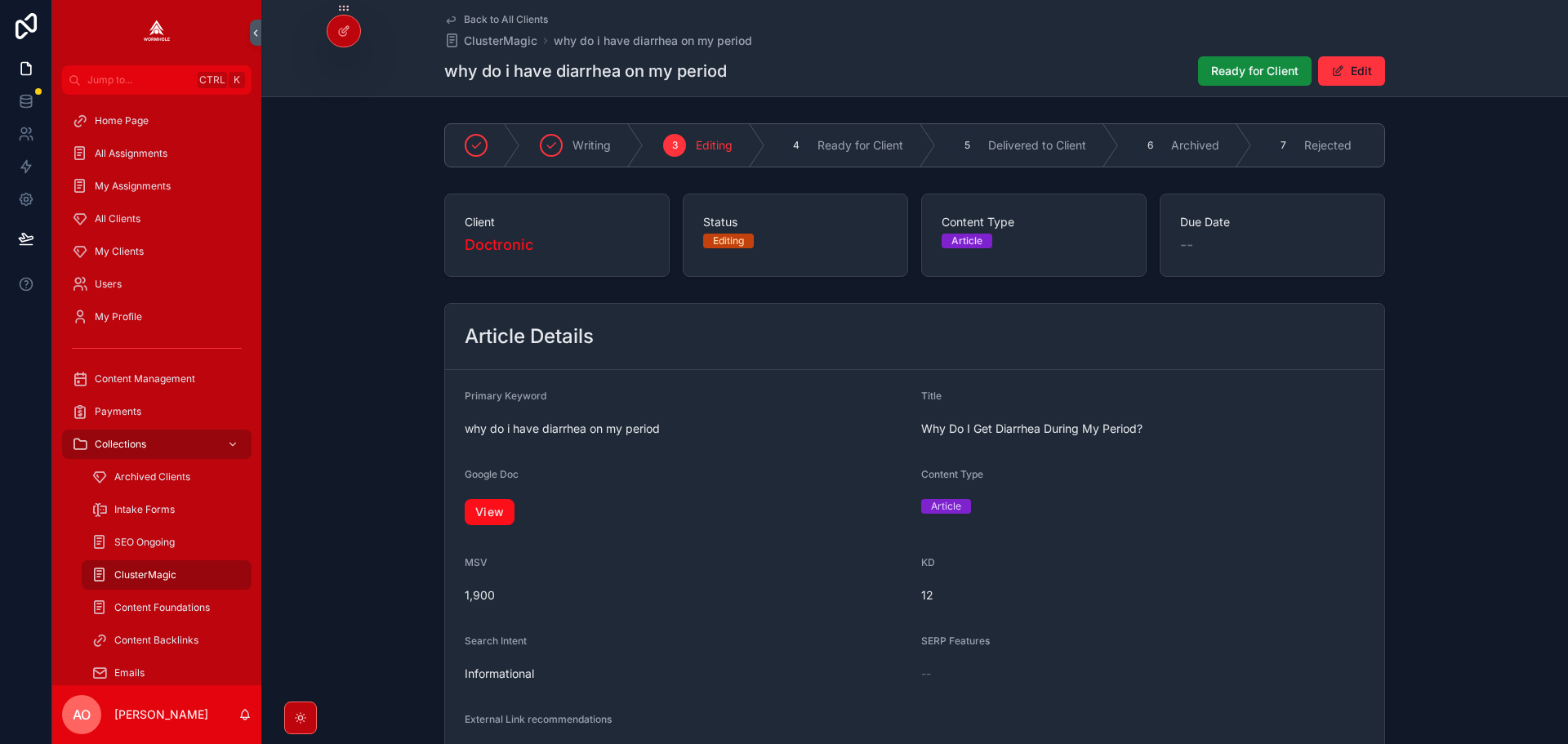
click at [484, 525] on link "View" at bounding box center [489, 511] width 50 height 26
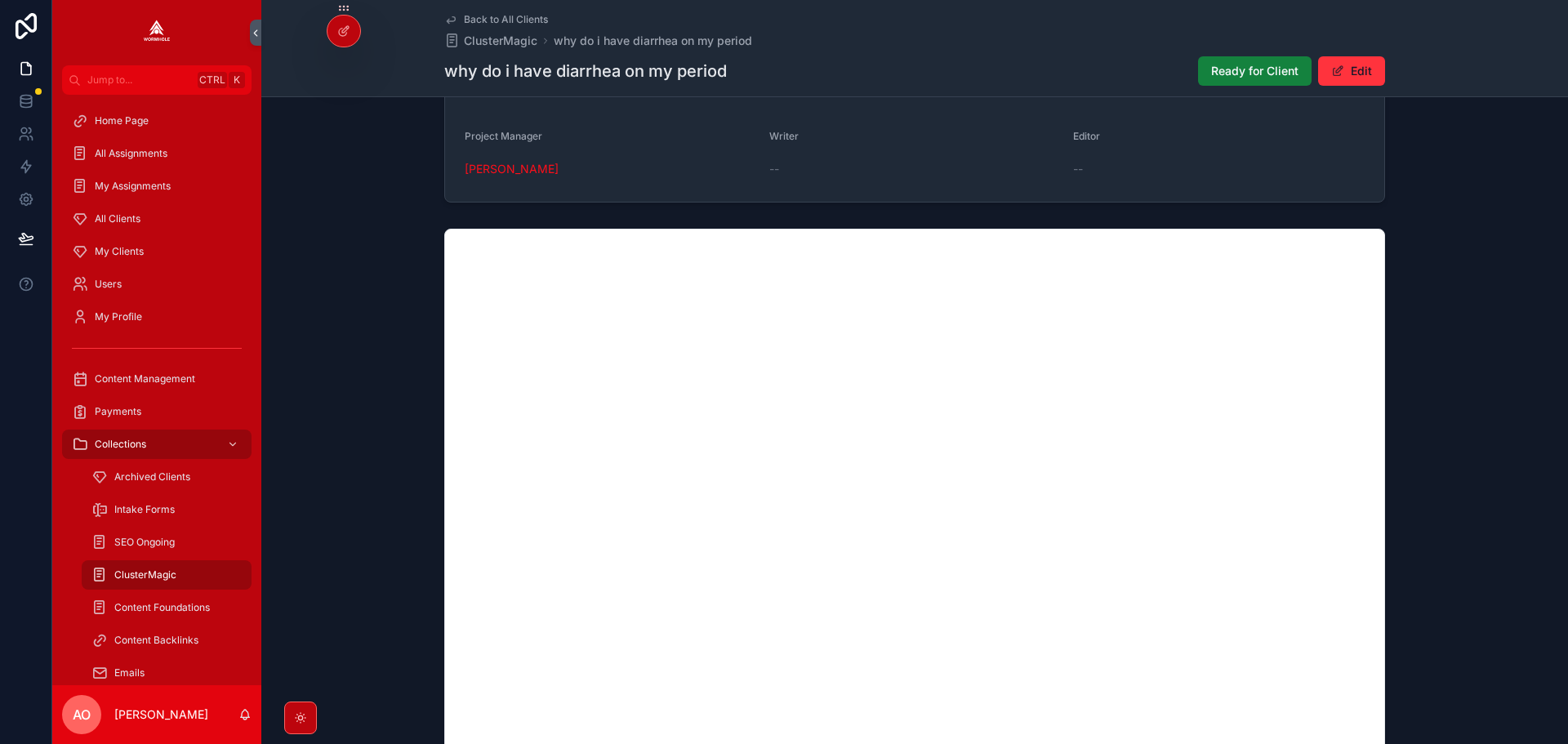
click at [1242, 59] on button "Ready for Client" at bounding box center [1255, 70] width 114 height 30
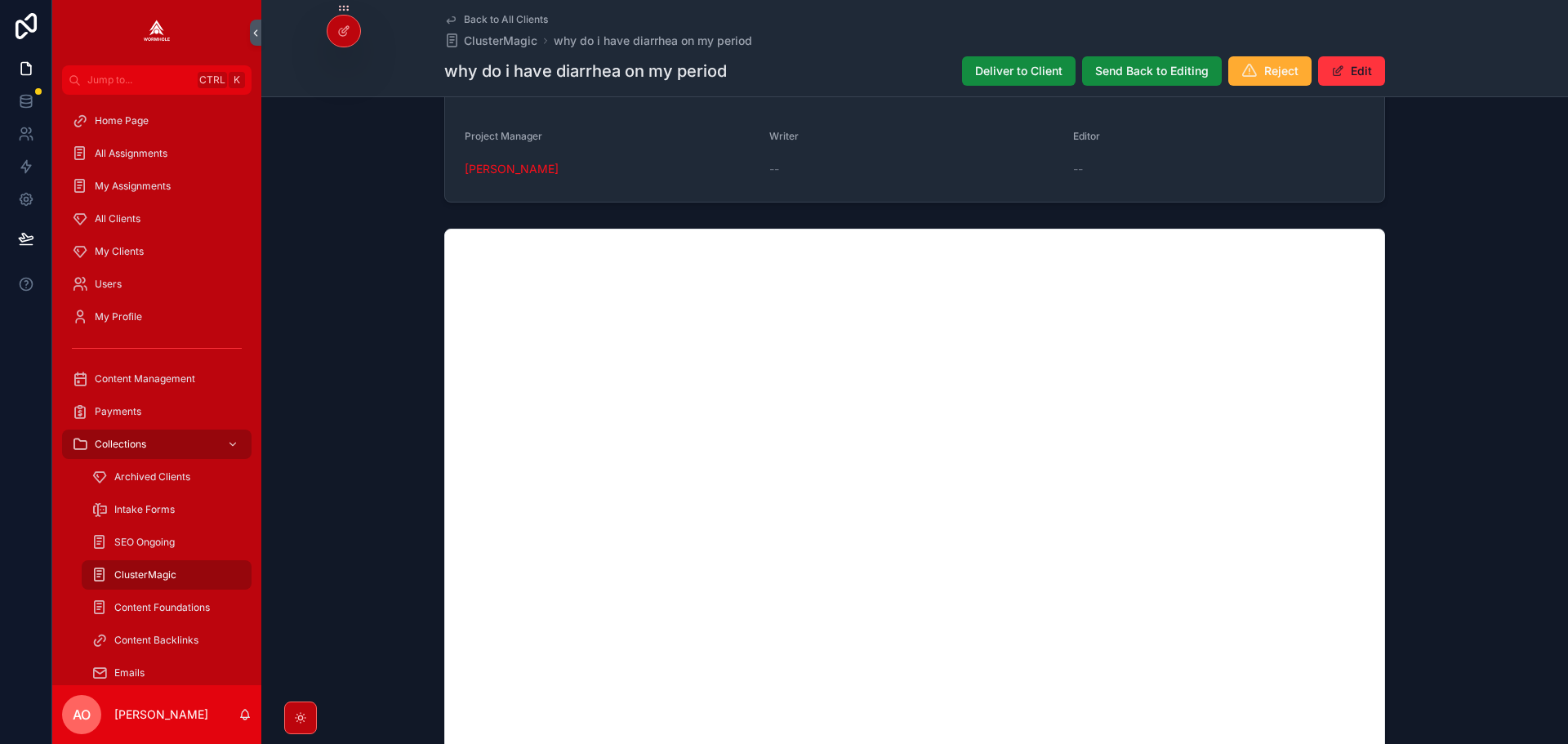
scroll to position [1023, 0]
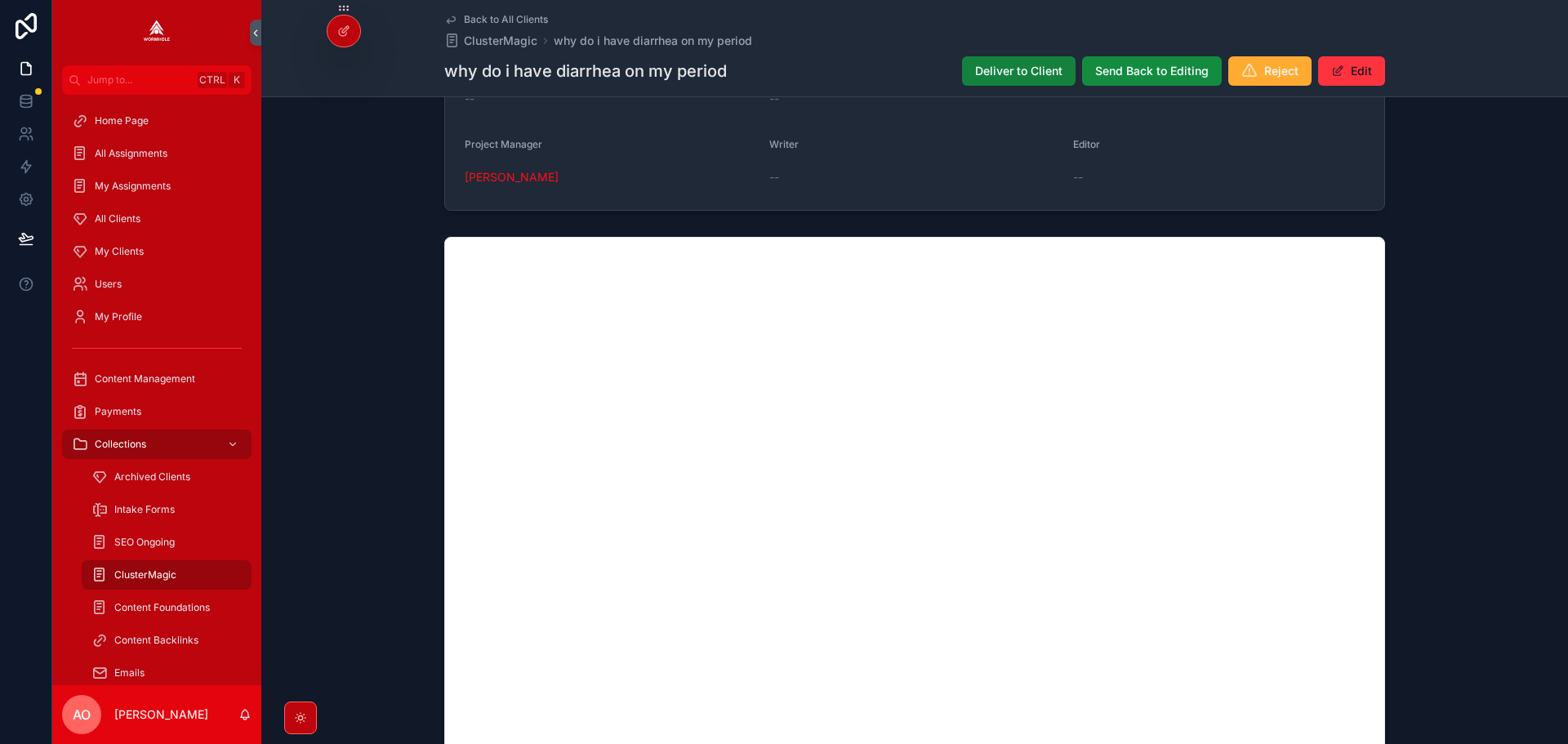
click at [1001, 74] on span "Deliver to Client" at bounding box center [1018, 70] width 87 height 16
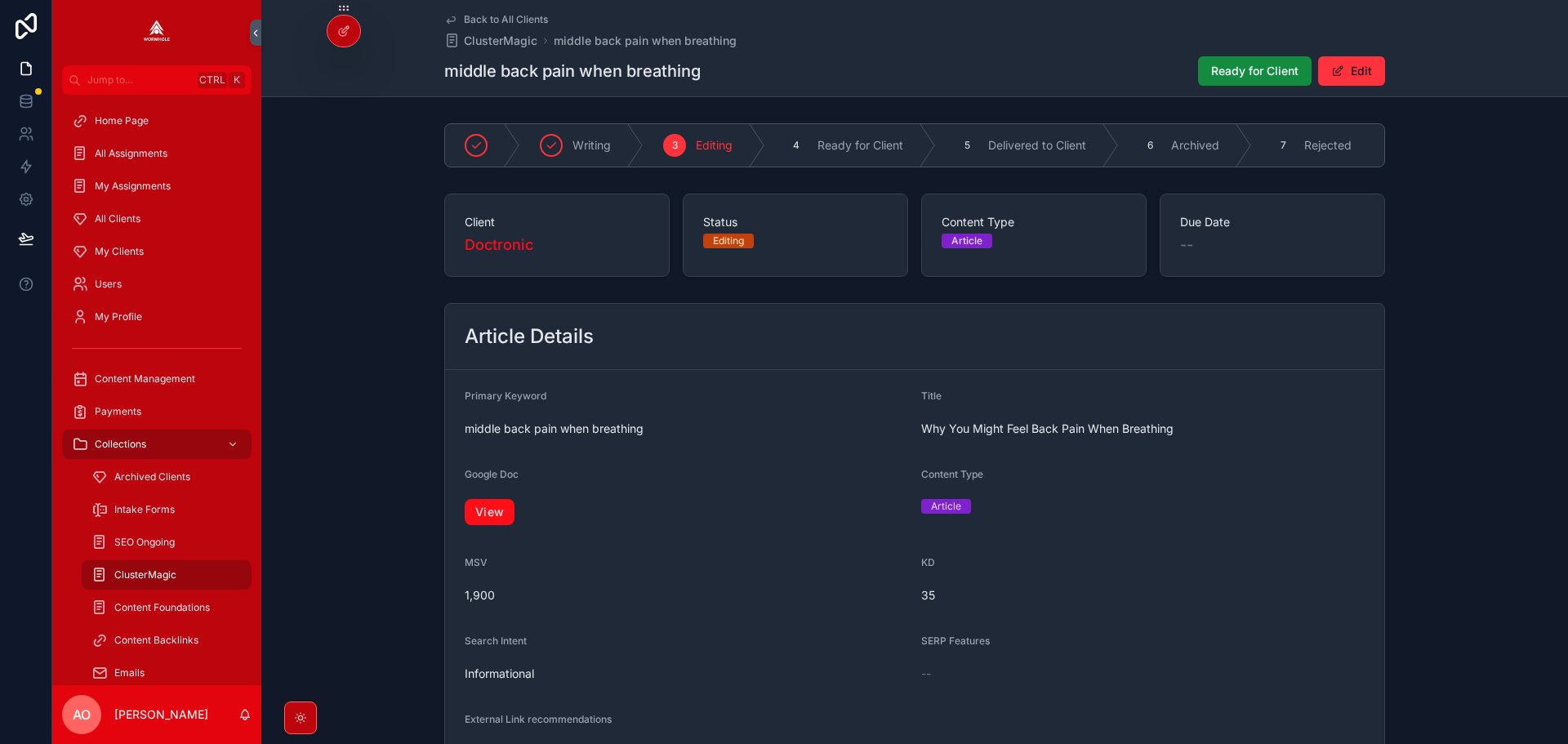
click at [475, 508] on link "View" at bounding box center [489, 511] width 50 height 26
click at [1218, 68] on span "Ready for Client" at bounding box center [1255, 70] width 87 height 16
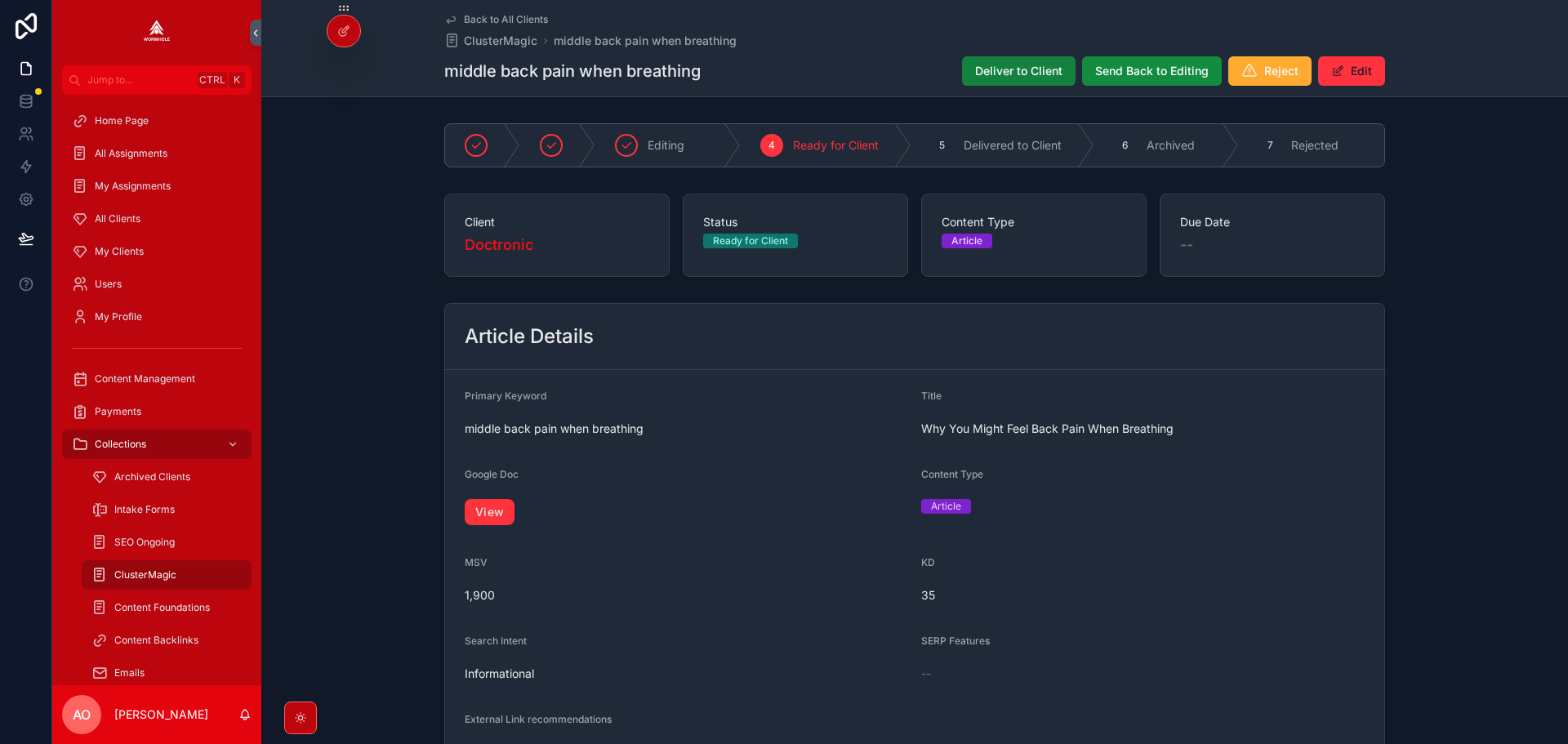
click at [1024, 73] on span "Deliver to Client" at bounding box center [1018, 70] width 87 height 16
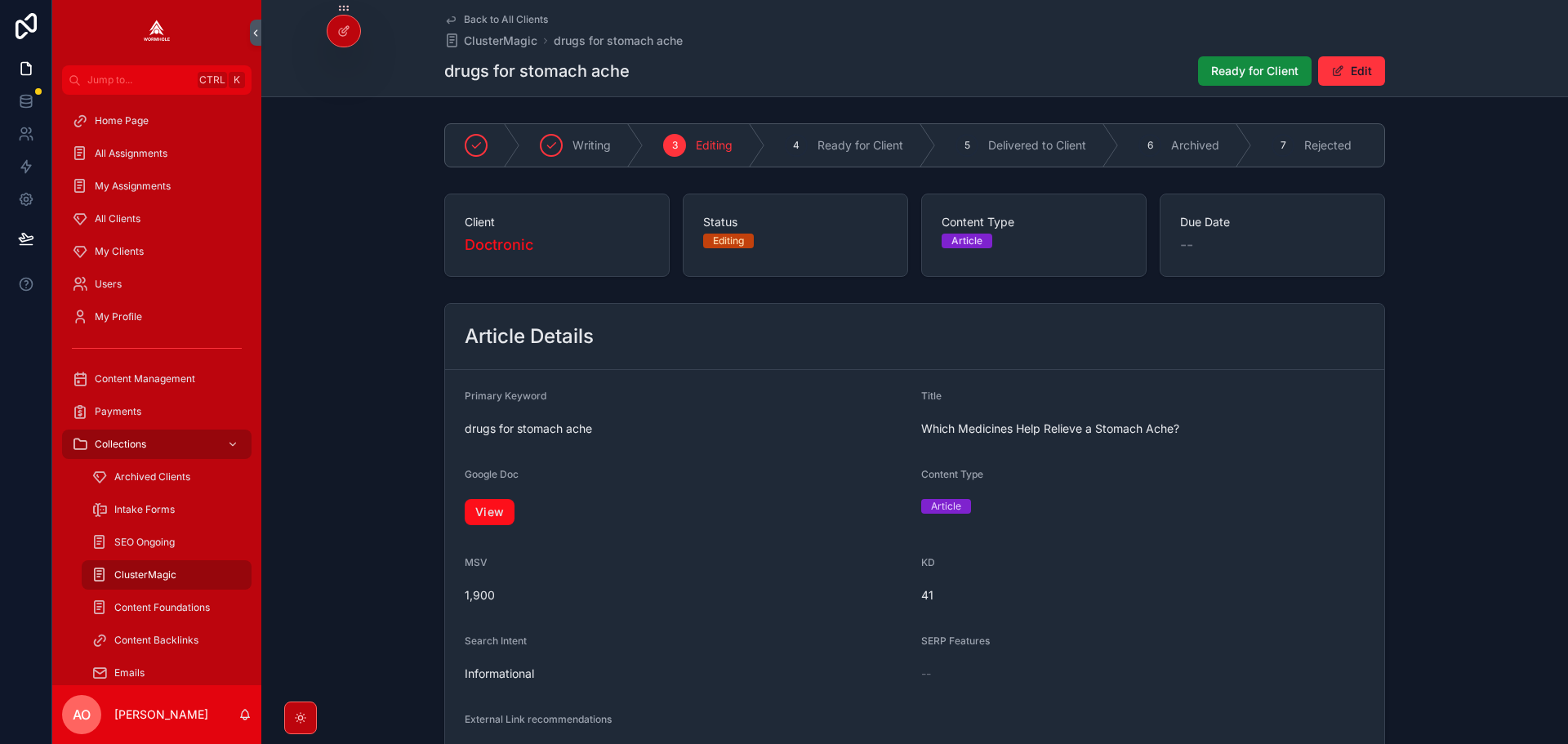
click at [483, 513] on link "View" at bounding box center [489, 511] width 50 height 26
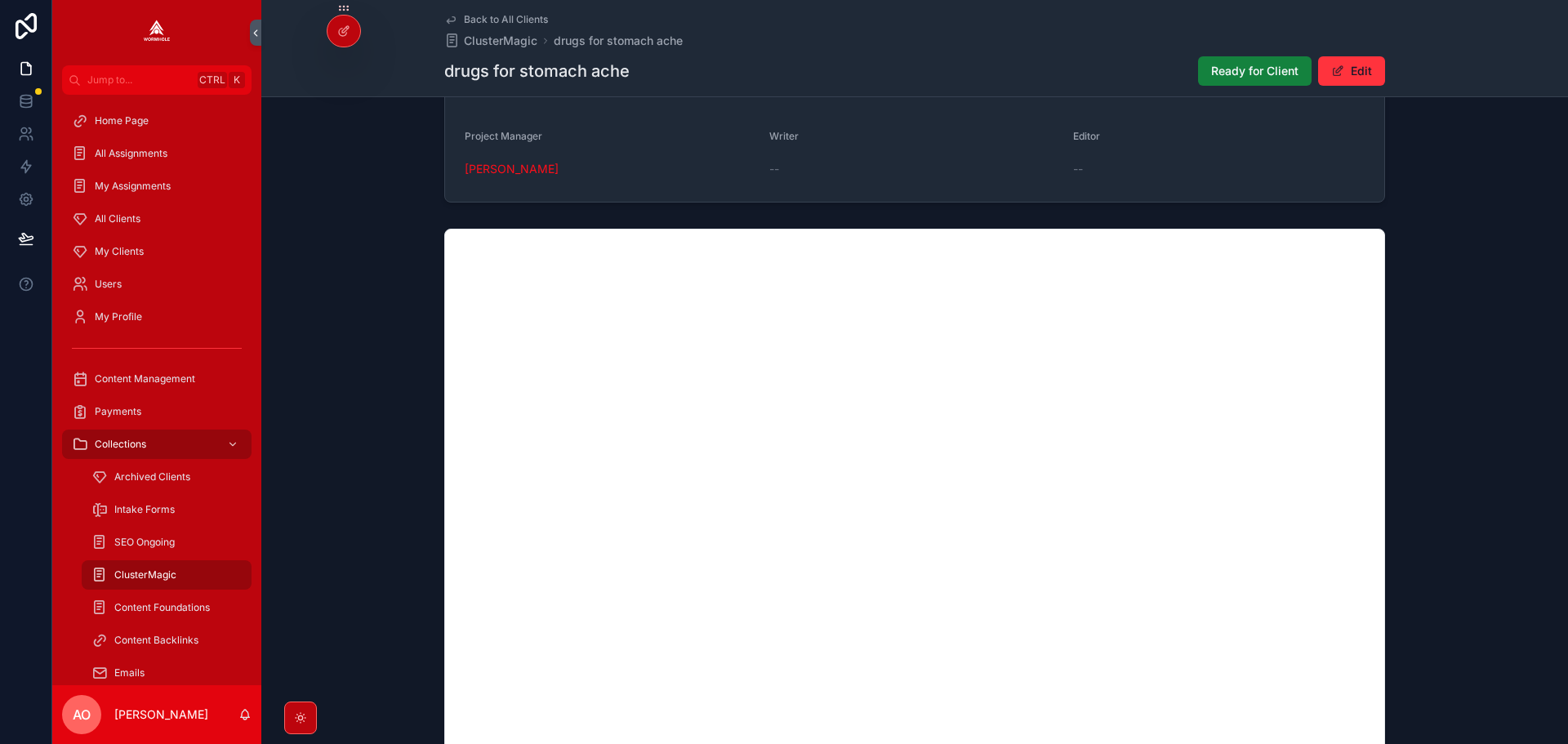
click at [1241, 74] on span "Ready for Client" at bounding box center [1255, 70] width 87 height 16
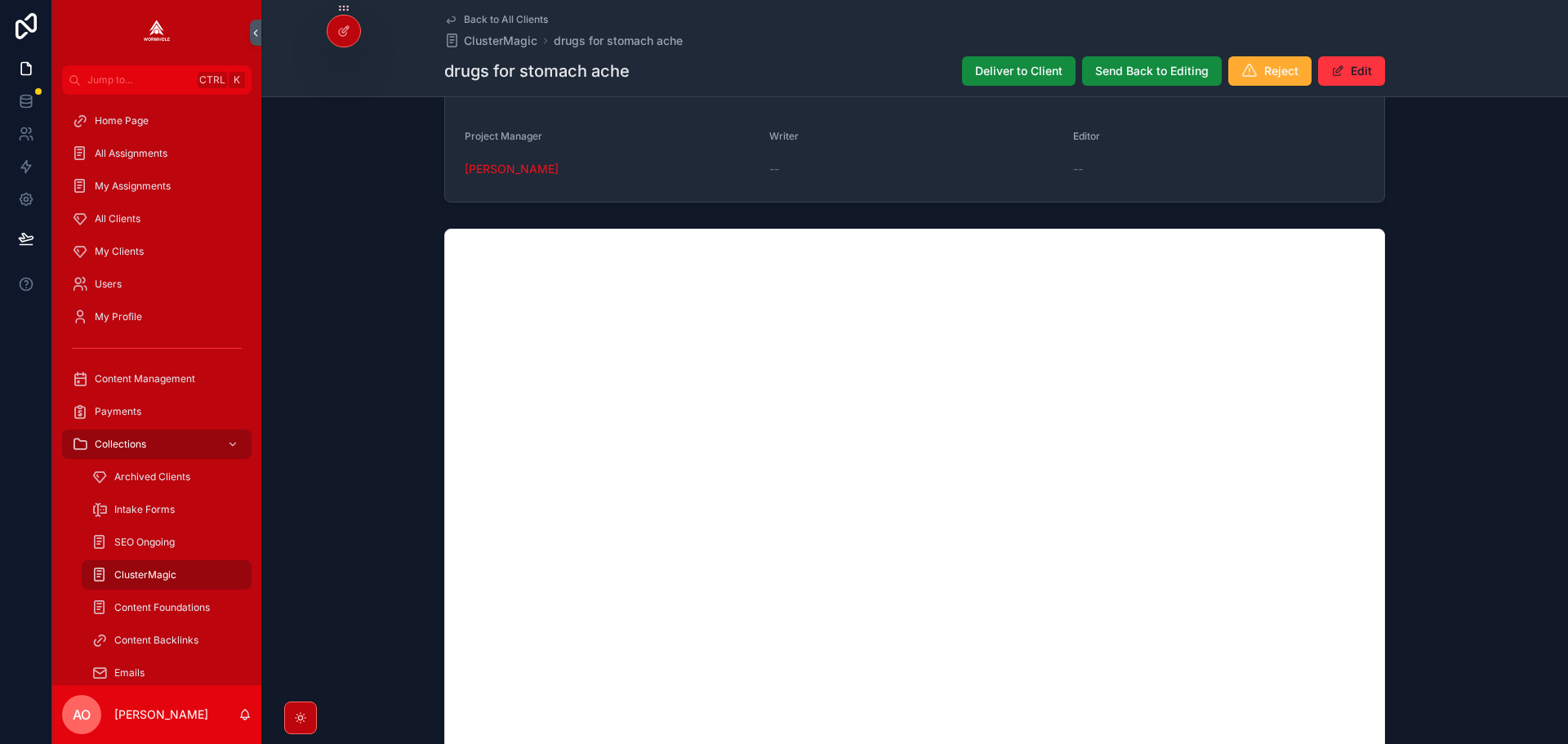
scroll to position [1023, 0]
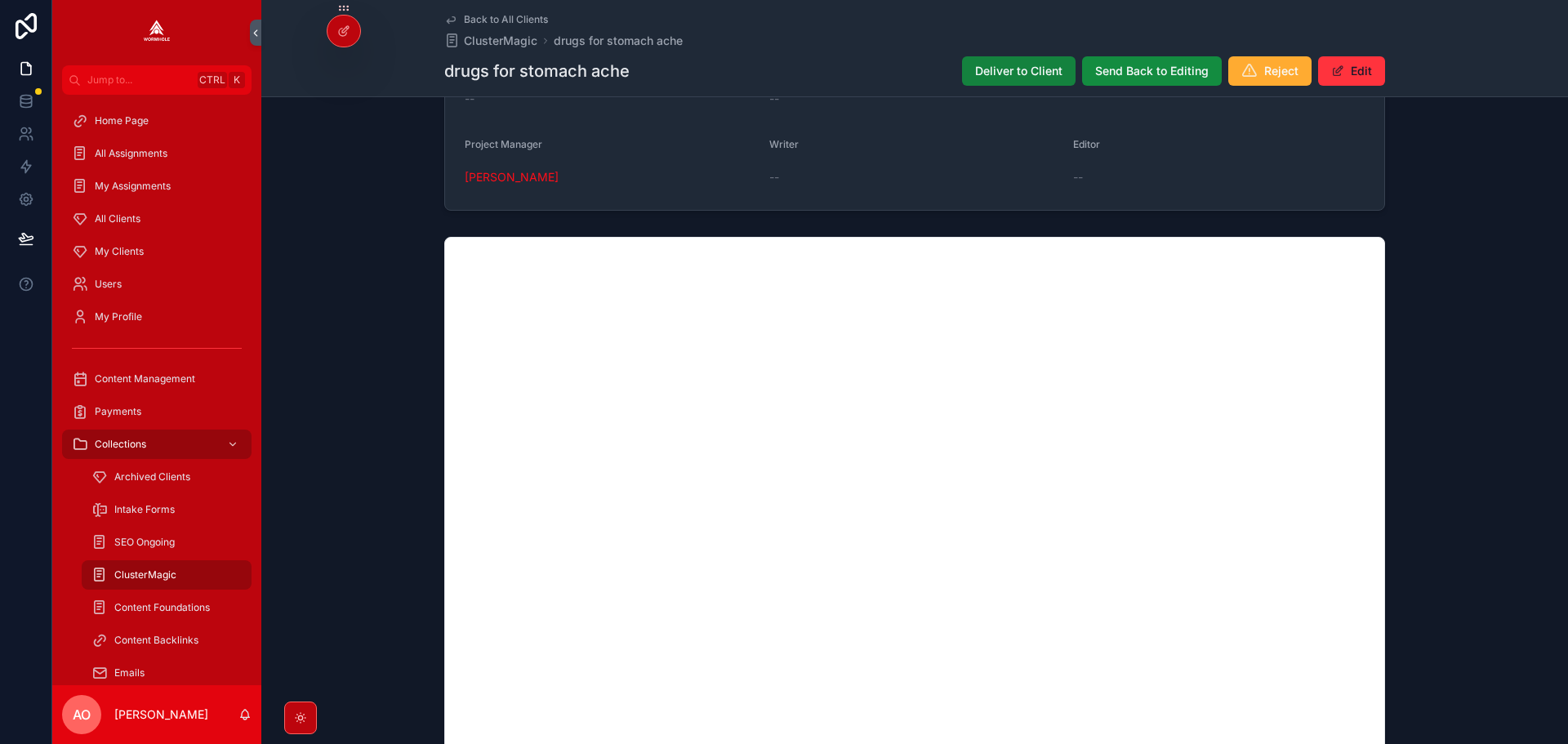
click at [1013, 65] on span "Deliver to Client" at bounding box center [1018, 70] width 87 height 16
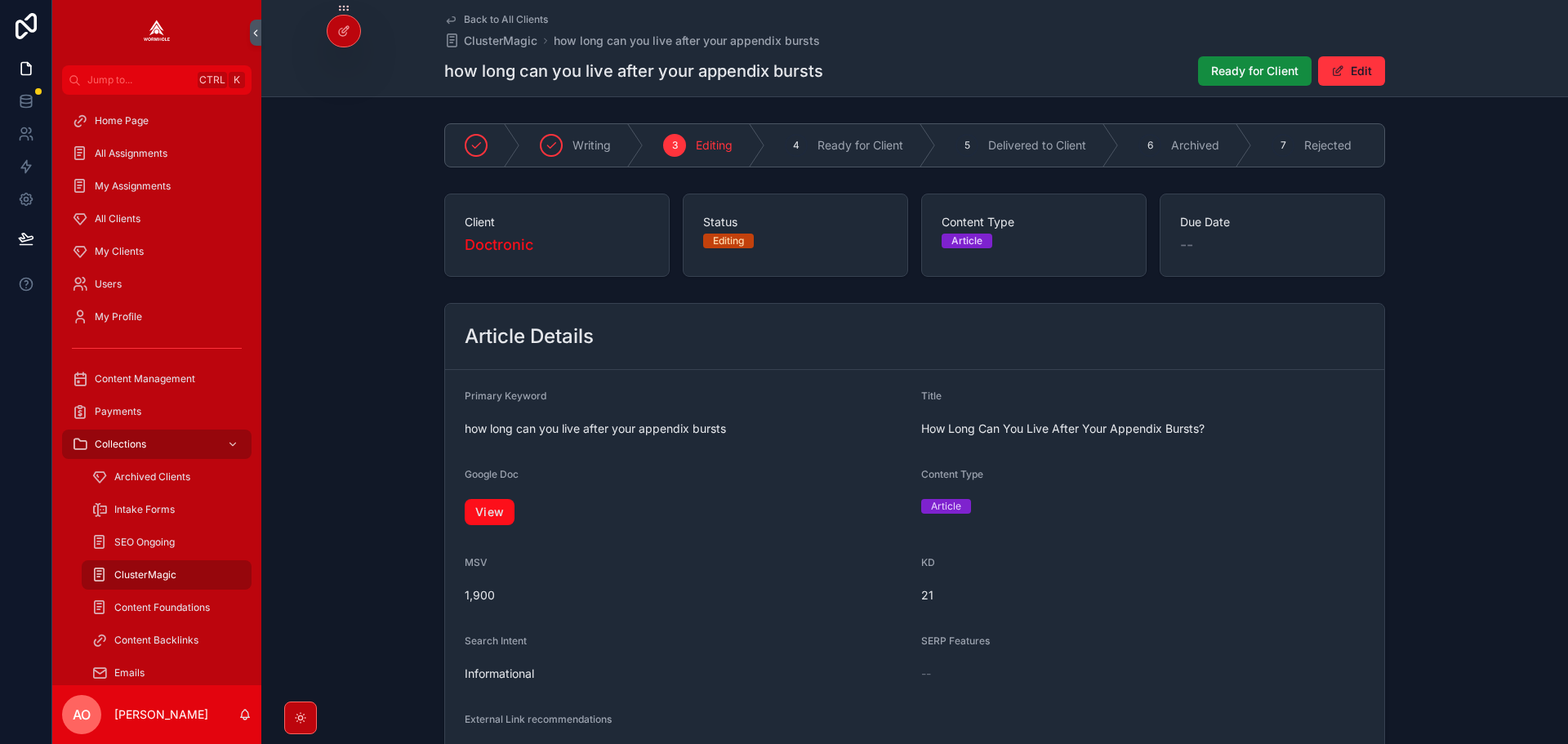
click at [484, 524] on link "View" at bounding box center [489, 511] width 50 height 26
click at [1226, 70] on span "Ready for Client" at bounding box center [1255, 70] width 87 height 16
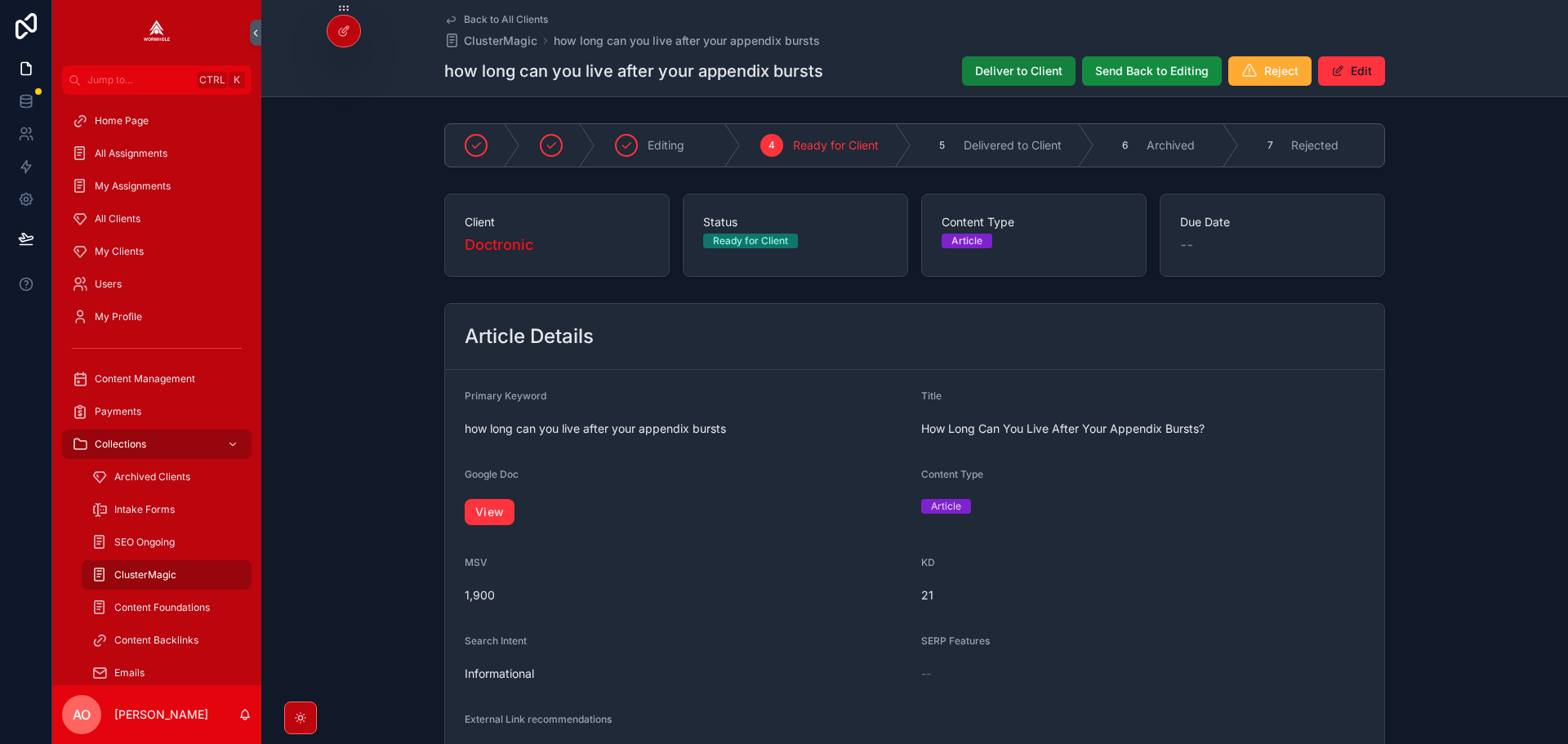
click at [1004, 72] on span "Deliver to Client" at bounding box center [1018, 70] width 87 height 16
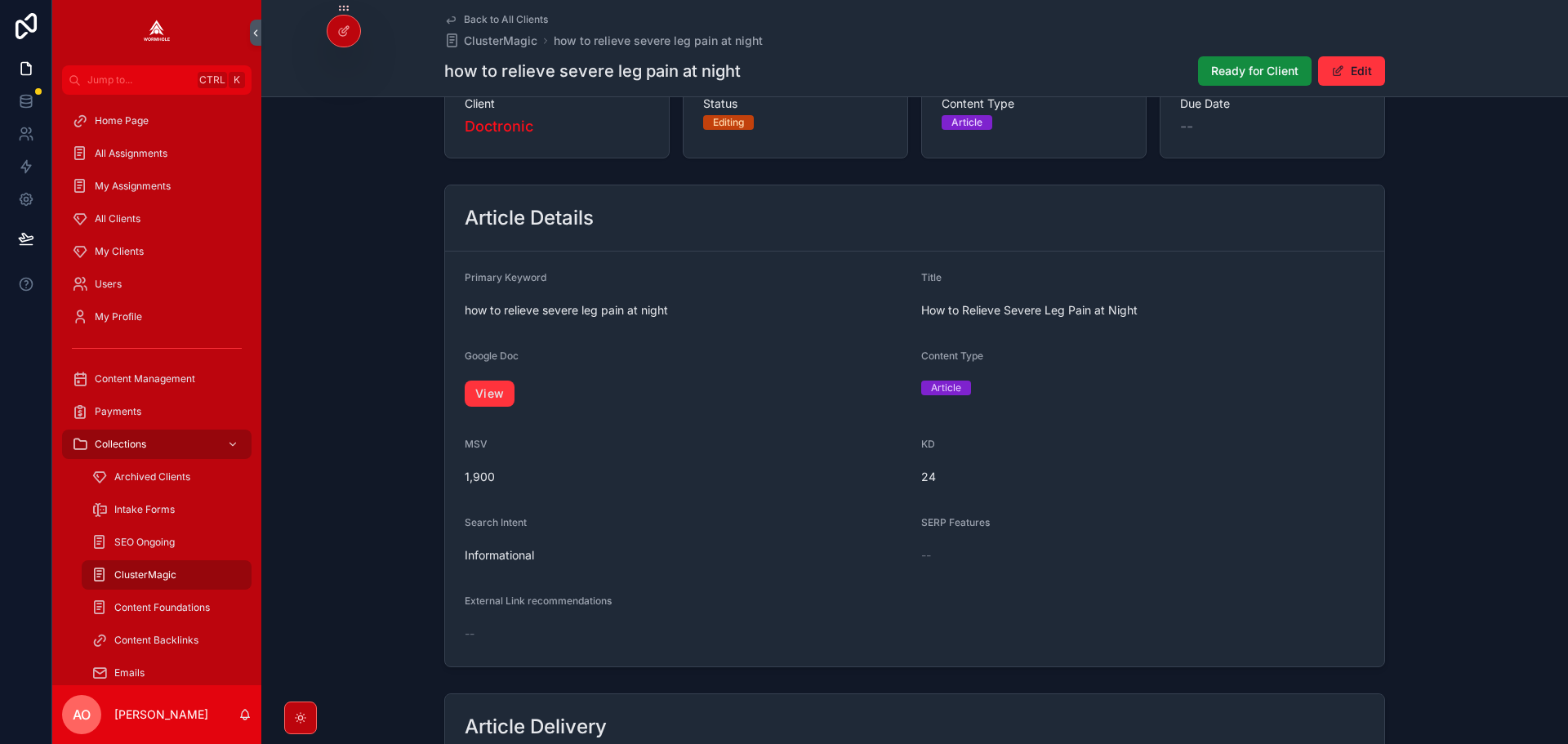
scroll to position [245, 0]
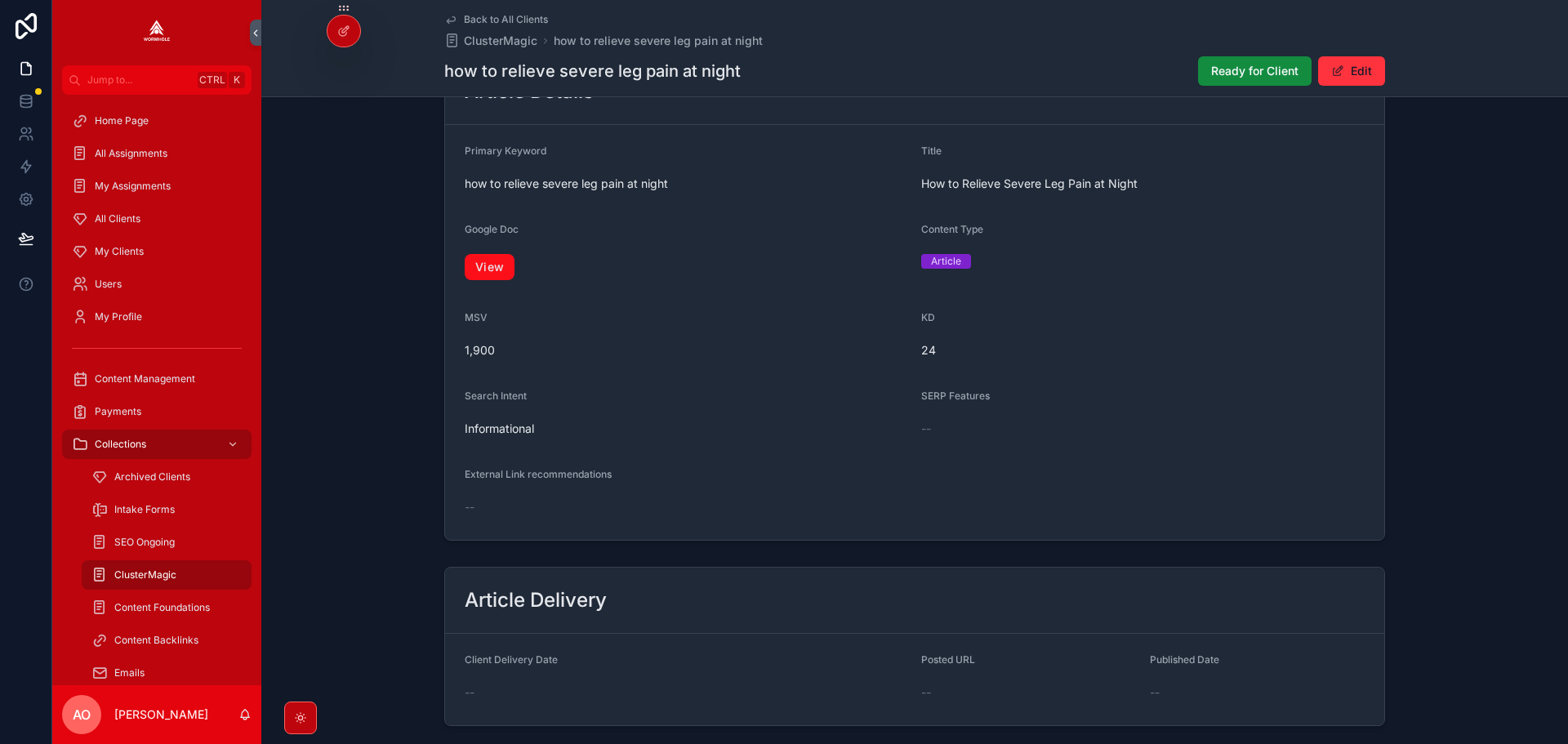
click at [488, 266] on link "View" at bounding box center [489, 267] width 50 height 26
click at [1226, 70] on span "Ready for Client" at bounding box center [1255, 70] width 87 height 16
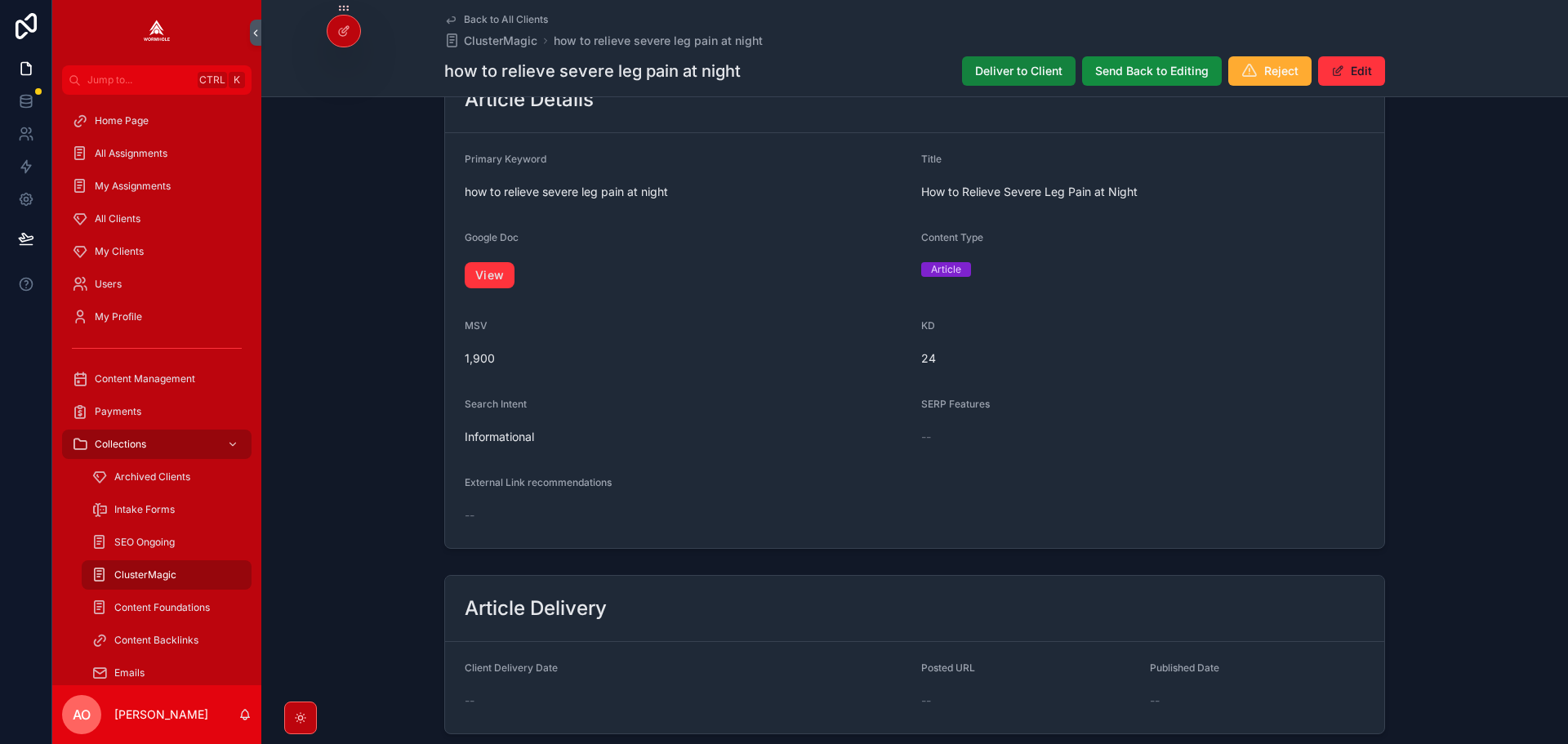
click at [1008, 73] on span "Deliver to Client" at bounding box center [1018, 70] width 87 height 16
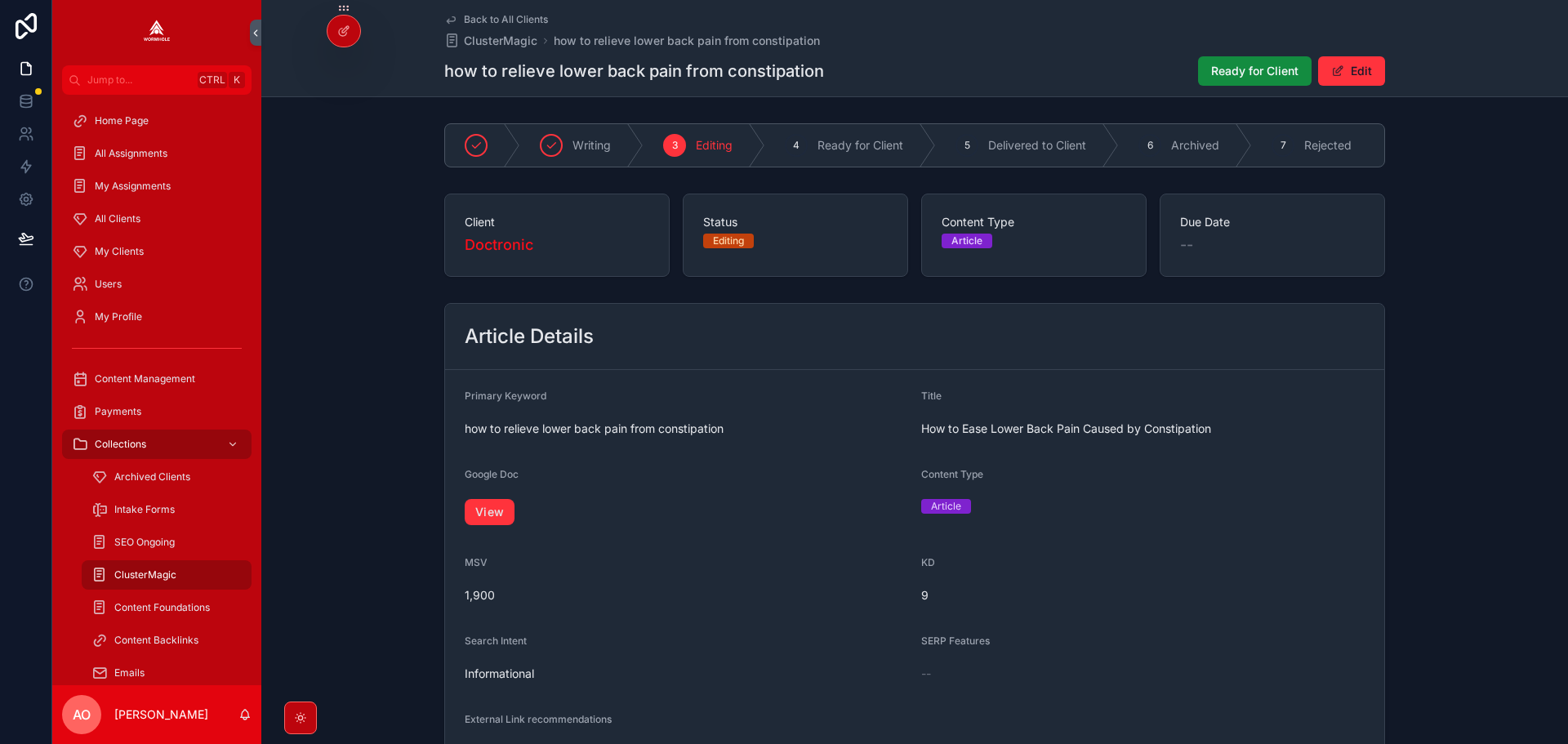
click at [483, 530] on div "View" at bounding box center [686, 512] width 443 height 36
click at [484, 523] on link "View" at bounding box center [489, 511] width 50 height 26
click at [1246, 63] on span "Ready for Client" at bounding box center [1255, 70] width 87 height 16
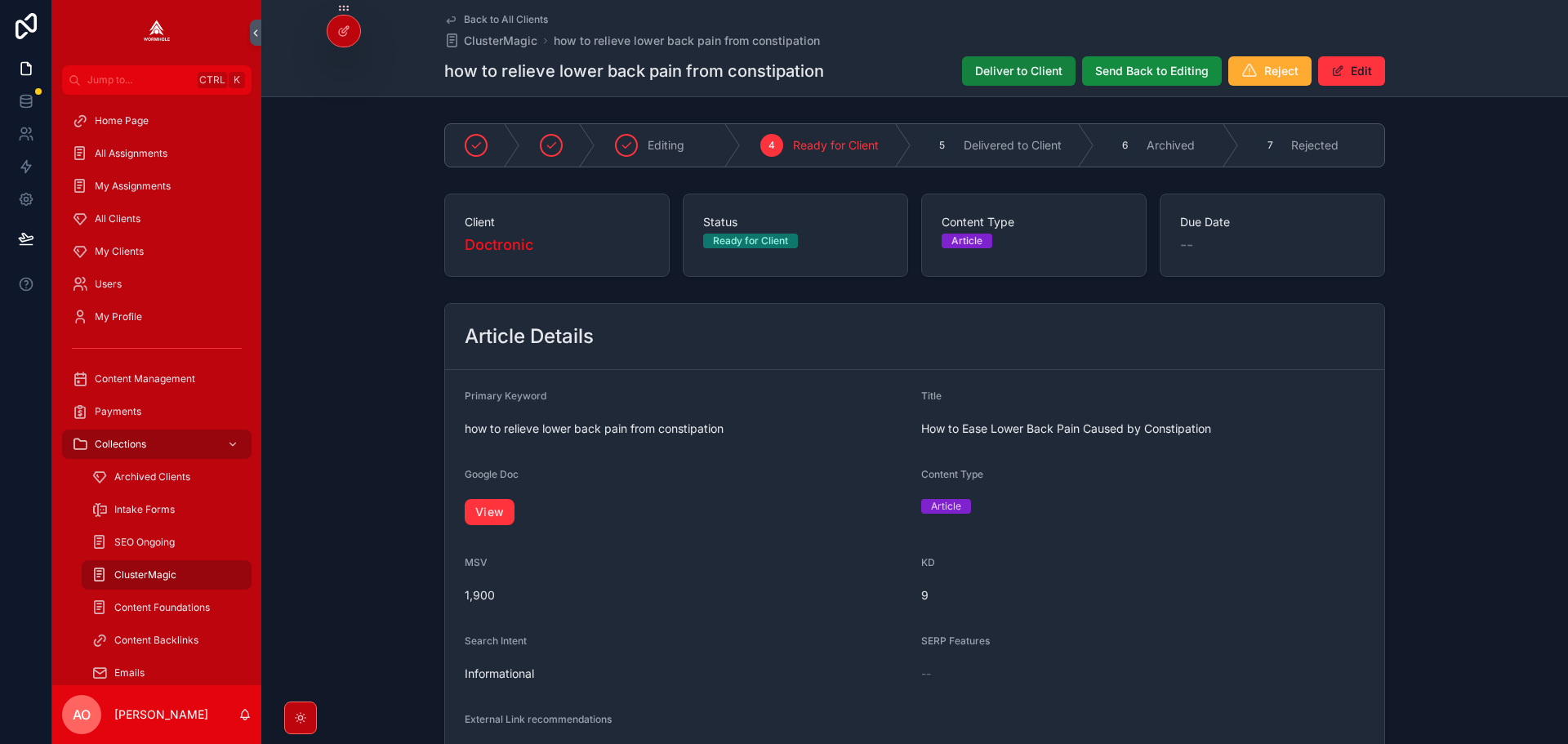
click at [1014, 70] on span "Deliver to Client" at bounding box center [1018, 70] width 87 height 16
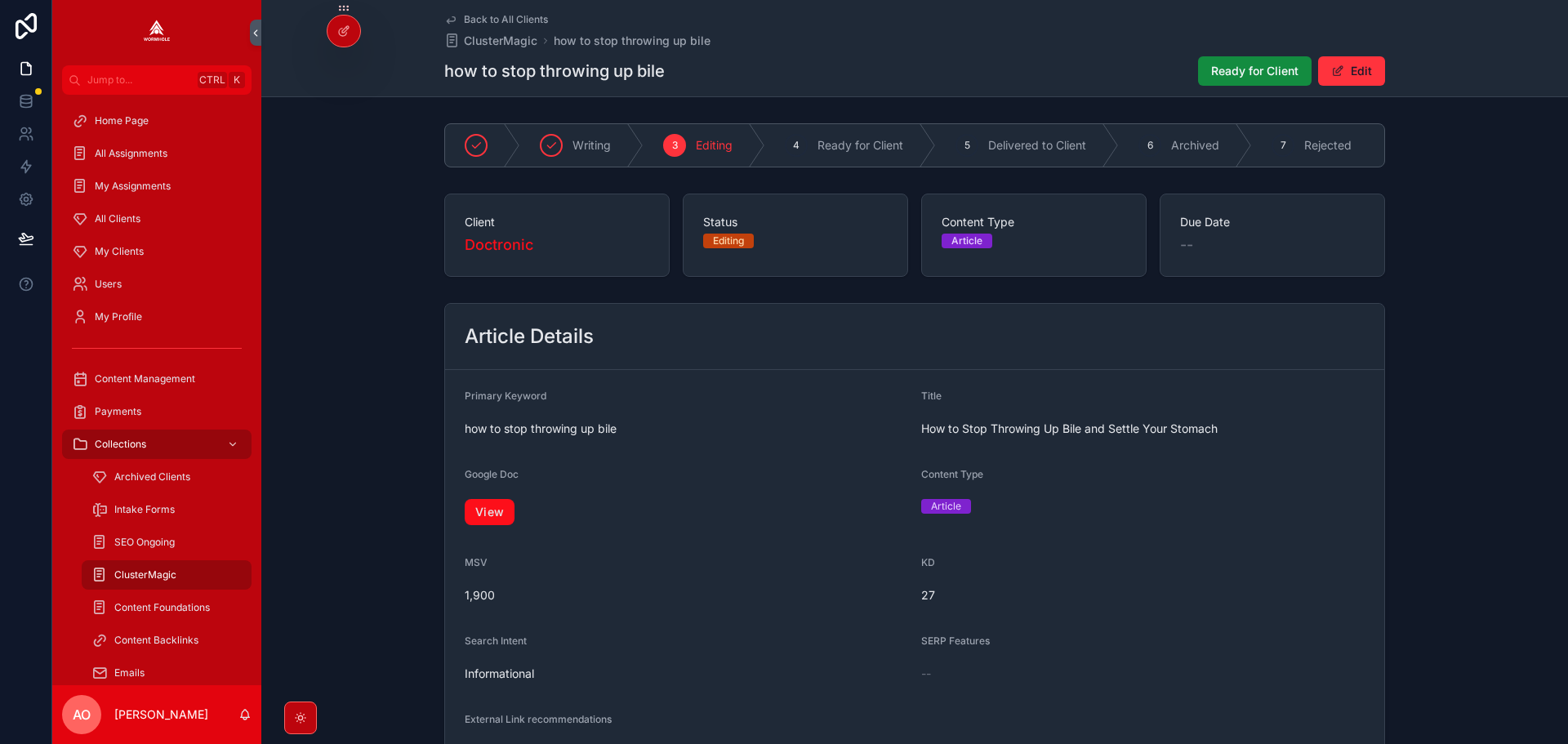
click at [482, 511] on link "View" at bounding box center [489, 511] width 50 height 26
click at [1243, 67] on span "Ready for Client" at bounding box center [1255, 70] width 87 height 16
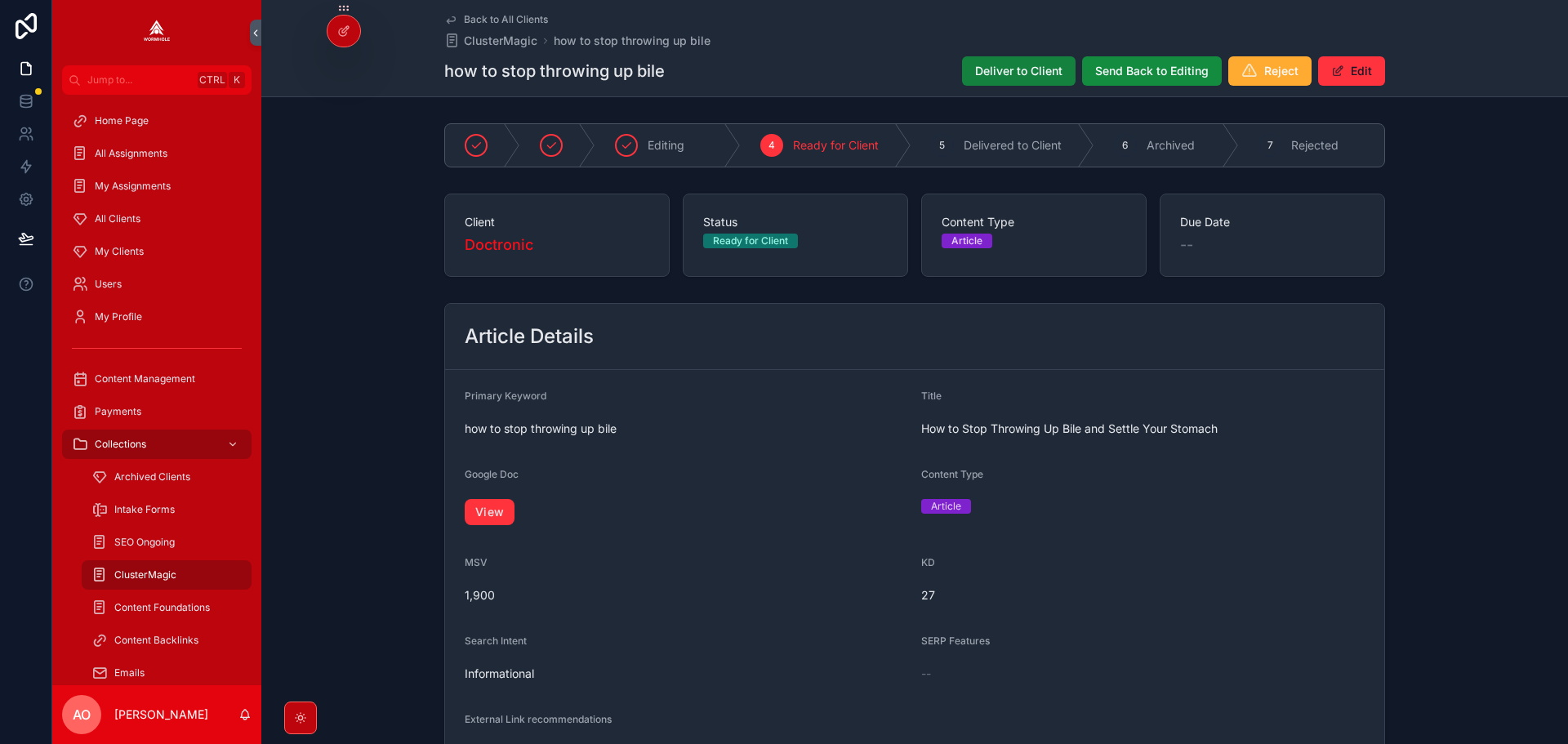
click at [1035, 68] on span "Deliver to Client" at bounding box center [1018, 70] width 87 height 16
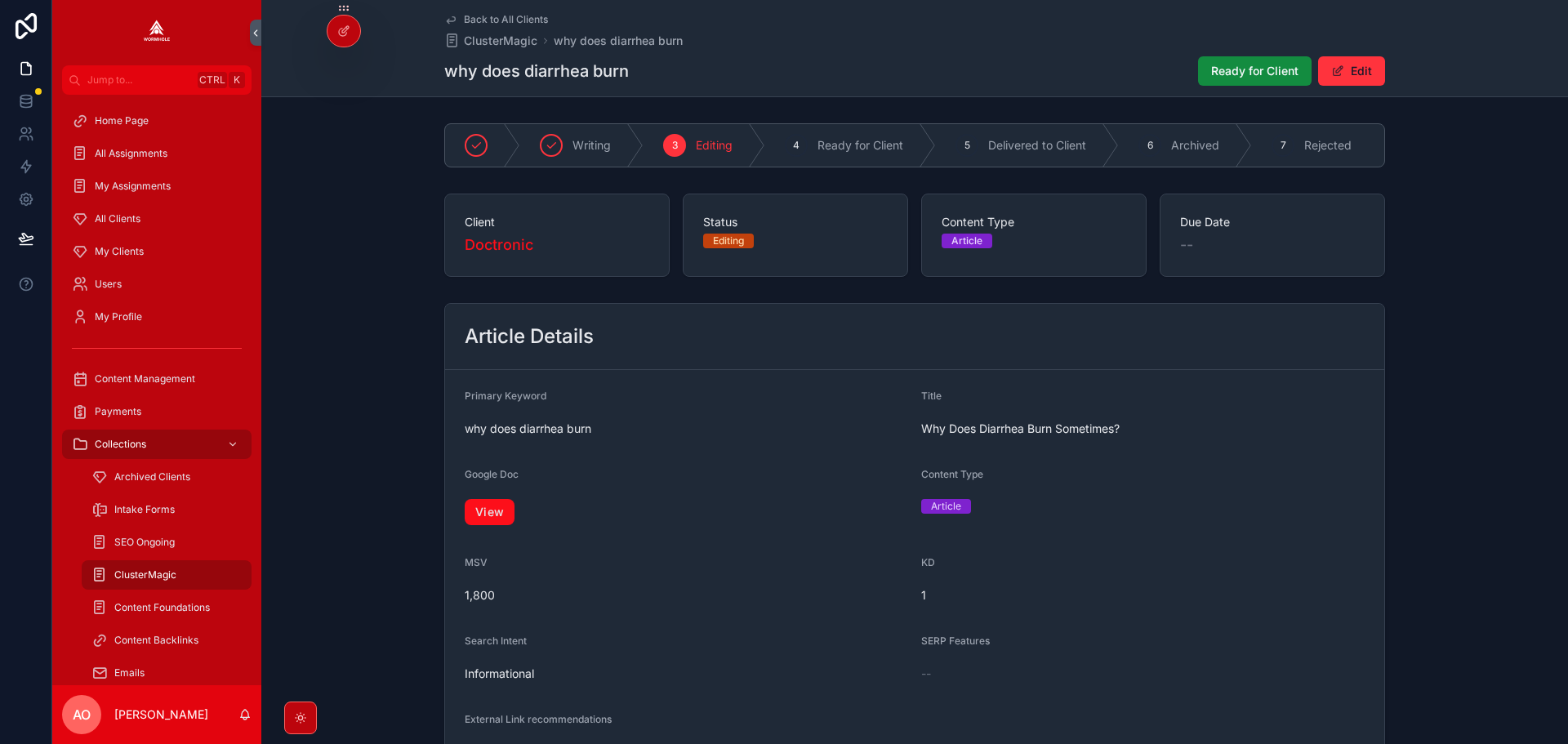
click at [493, 517] on link "View" at bounding box center [489, 511] width 50 height 26
click at [496, 521] on link "View" at bounding box center [489, 511] width 50 height 26
click at [1232, 74] on span "Ready for Client" at bounding box center [1255, 70] width 87 height 16
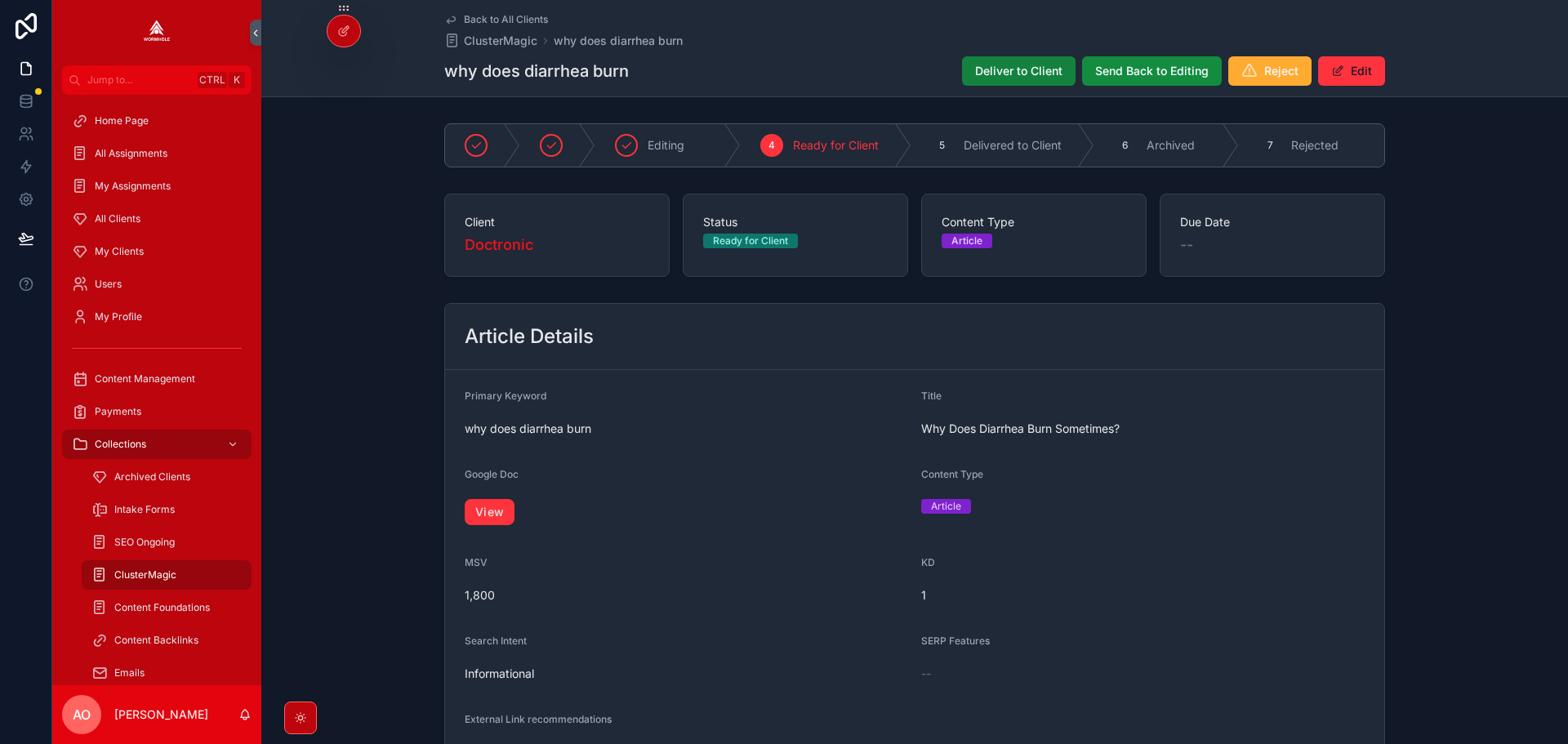
click at [1020, 69] on span "Deliver to Client" at bounding box center [1018, 70] width 87 height 16
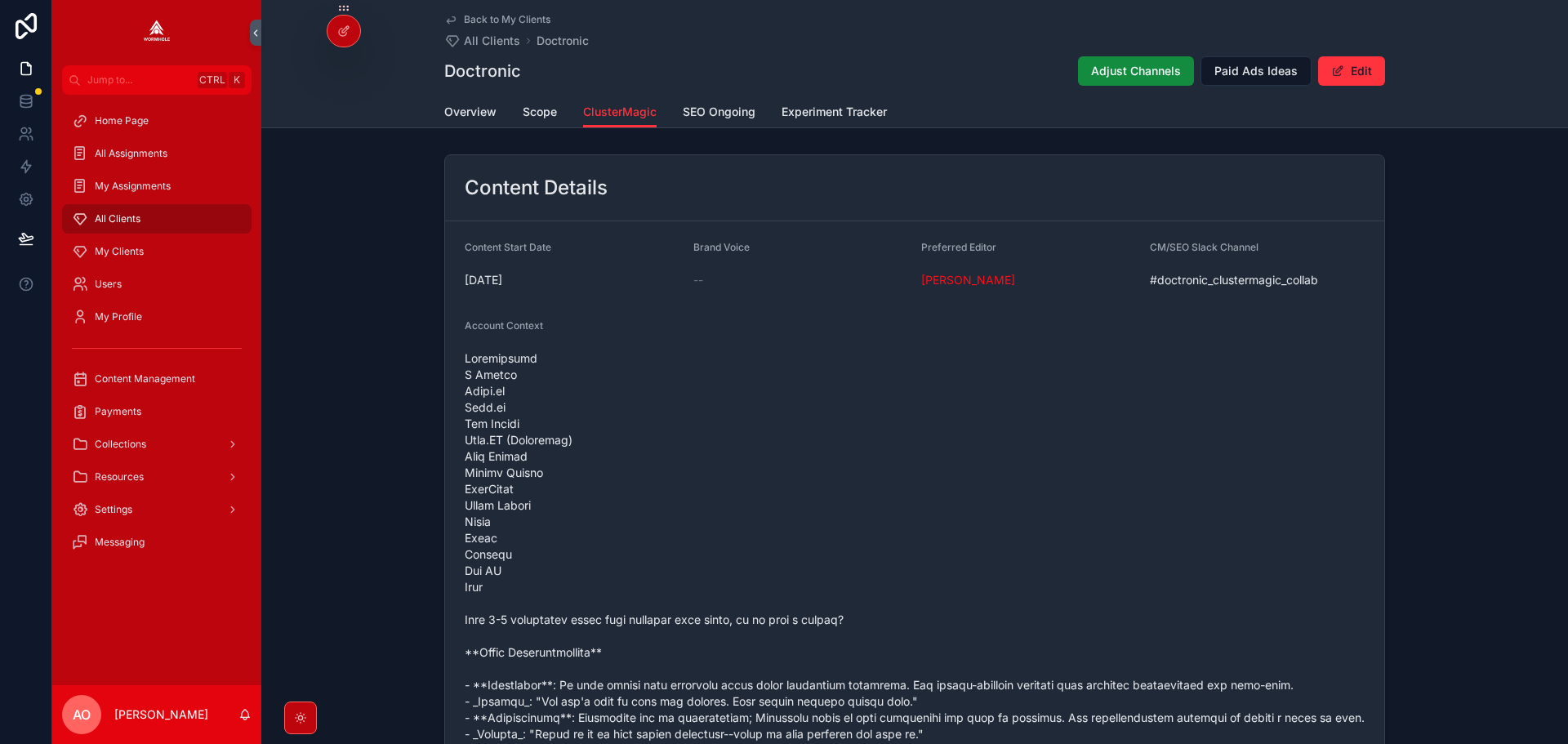
scroll to position [1563, 0]
